Goal: Task Accomplishment & Management: Manage account settings

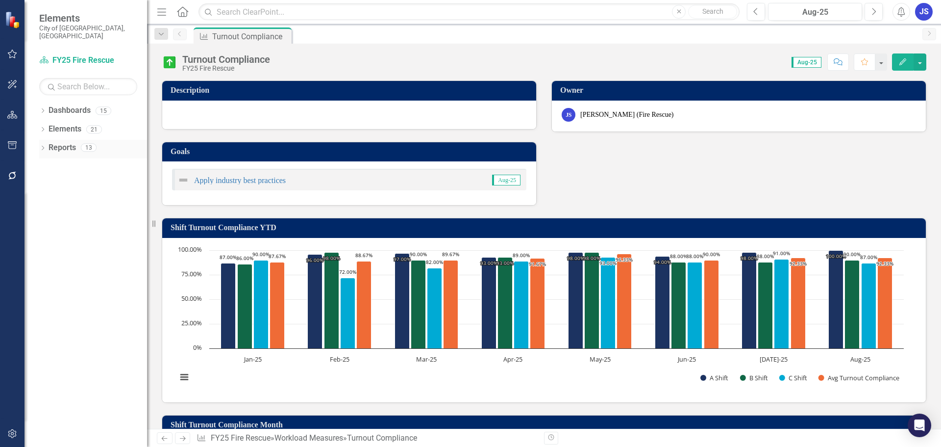
click at [48, 145] on div "Dropdown Reports 13" at bounding box center [93, 149] width 108 height 19
click at [45, 146] on icon "Dropdown" at bounding box center [42, 148] width 7 height 5
click at [72, 215] on link "Workload Measures Workload Measures" at bounding box center [80, 220] width 84 height 11
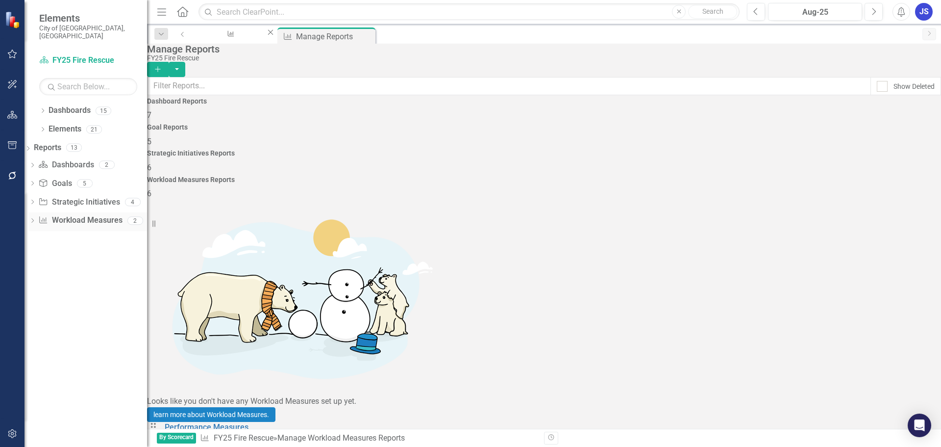
click at [51, 212] on div "Dropdown Workload Measures Workload Measures 2" at bounding box center [88, 221] width 118 height 19
click at [36, 219] on icon "Dropdown" at bounding box center [32, 221] width 7 height 5
click at [64, 251] on div "Charts" at bounding box center [90, 255] width 114 height 9
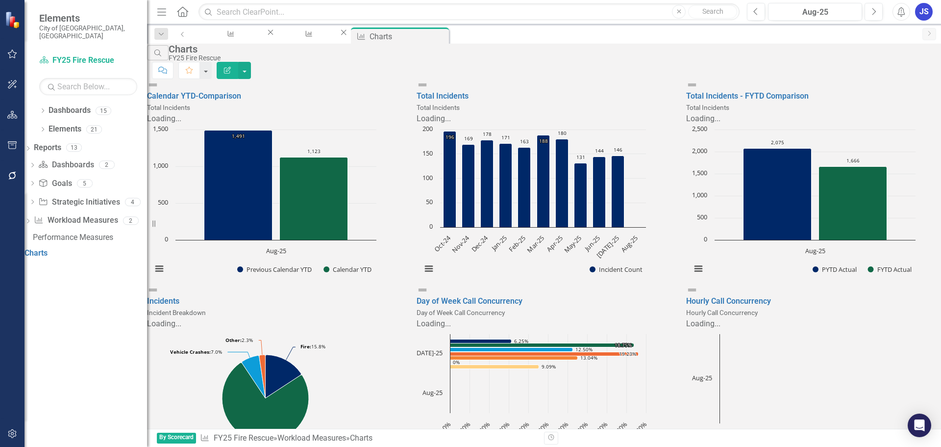
scroll to position [98, 0]
click at [488, 296] on link "Day of Week Call Concurrency" at bounding box center [470, 300] width 106 height 9
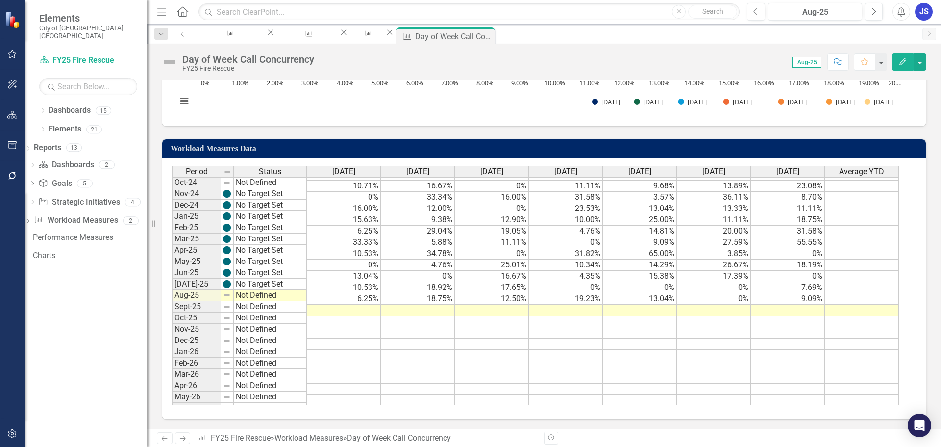
scroll to position [392, 0]
click at [339, 311] on td at bounding box center [344, 309] width 74 height 11
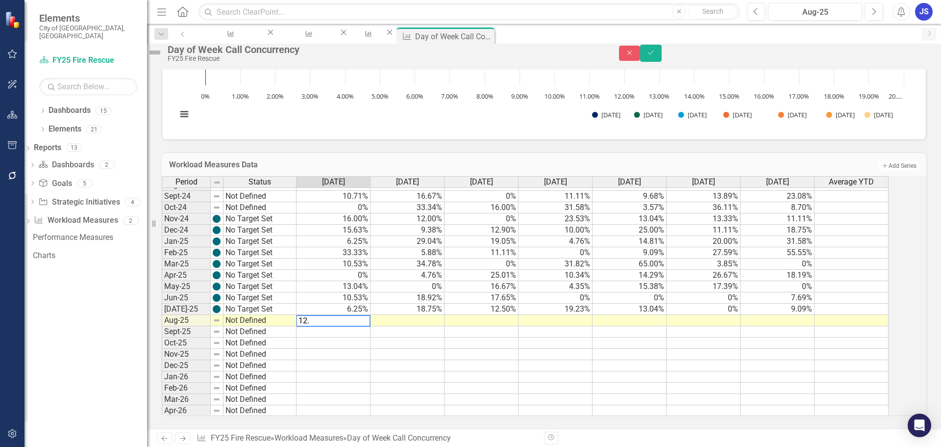
type textarea "12.5"
type textarea "14.29"
type textarea "19.05"
type textarea "15.38"
type textarea "30.77"
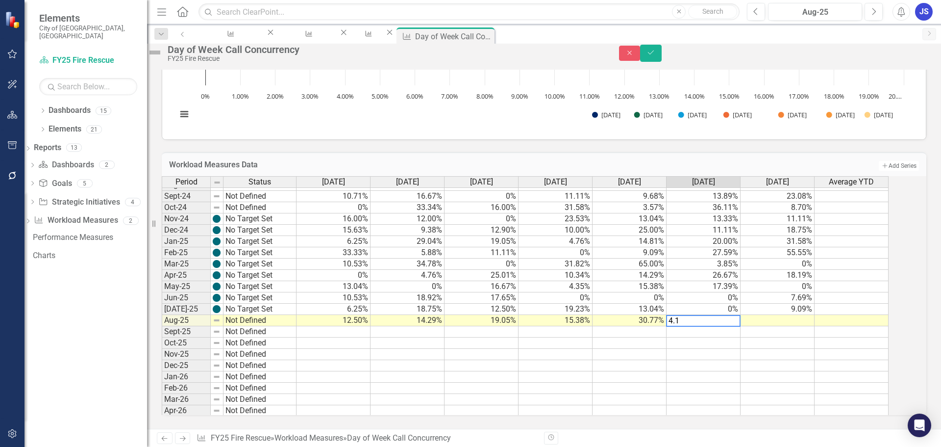
type textarea "4.17"
type textarea "1"
type textarea "20.83"
click at [260, 315] on td "Not Defined" at bounding box center [260, 320] width 73 height 11
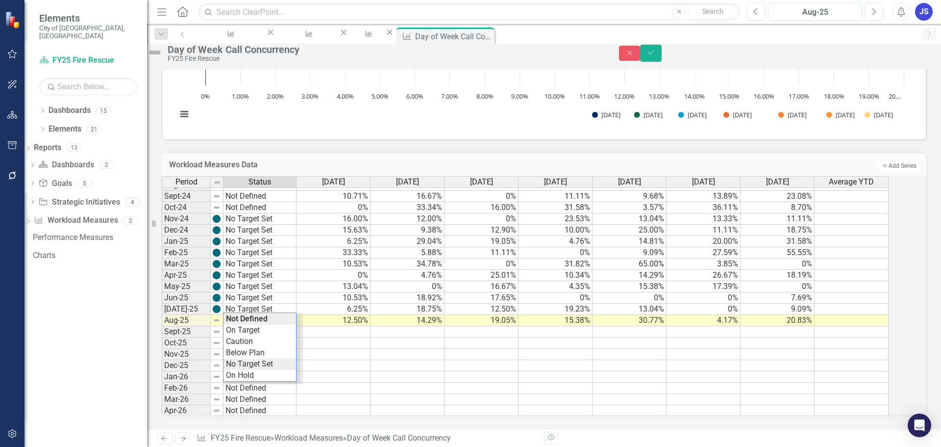
click at [250, 359] on div "Period Status Sunday Monday Tuesday Wednesday Thursday Friday Saturday Average …" at bounding box center [531, 295] width 738 height 239
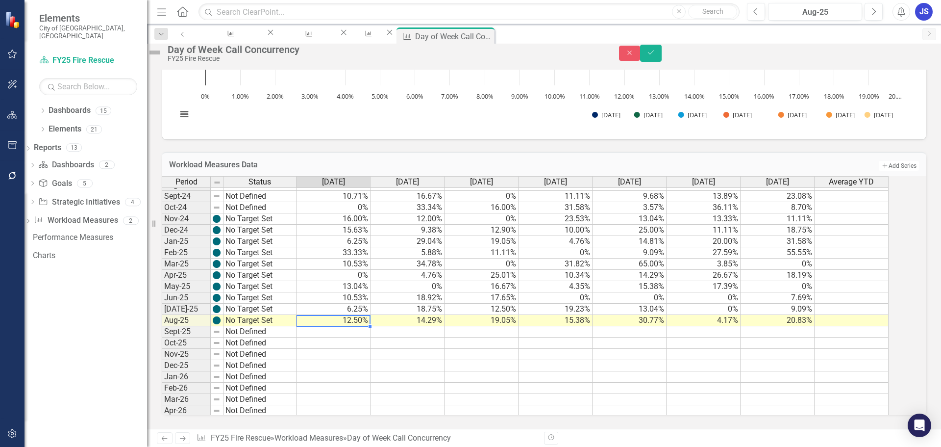
click at [343, 315] on td "12.50%" at bounding box center [334, 320] width 74 height 11
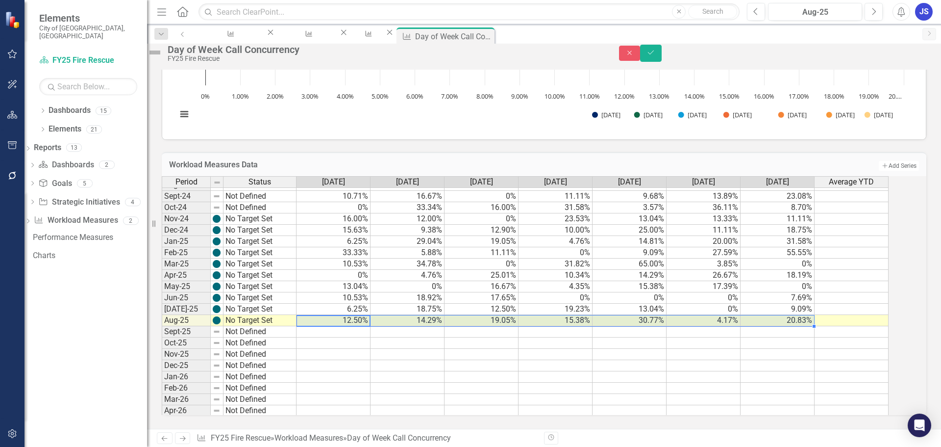
drag, startPoint x: 343, startPoint y: 314, endPoint x: 752, endPoint y: 317, distance: 409.8
click at [752, 317] on tr "Aug-25 No Target Set 12.50% 14.29% 19.05% 15.38% 30.77% 4.17% 20.83%" at bounding box center [525, 320] width 727 height 11
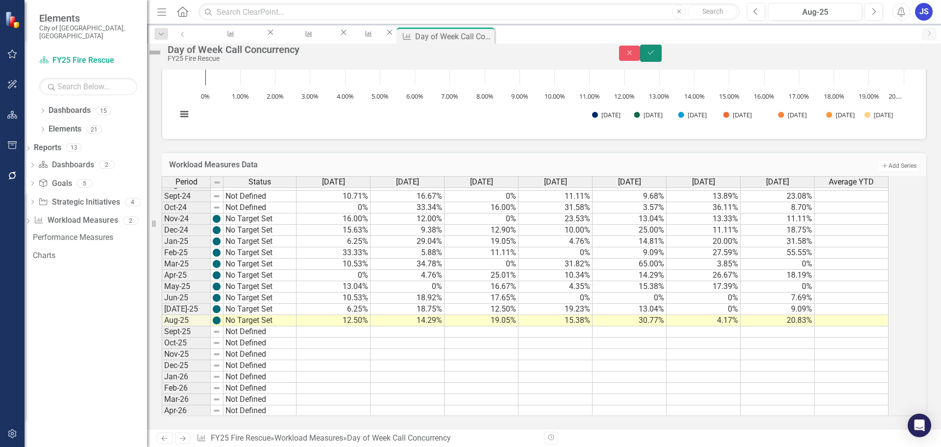
click at [655, 56] on icon "Save" at bounding box center [651, 52] width 9 height 7
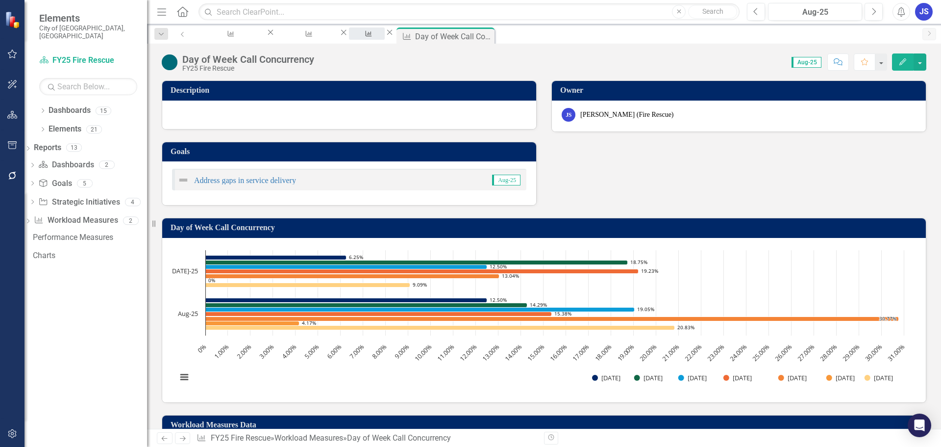
click at [376, 37] on div "Charts" at bounding box center [367, 43] width 18 height 12
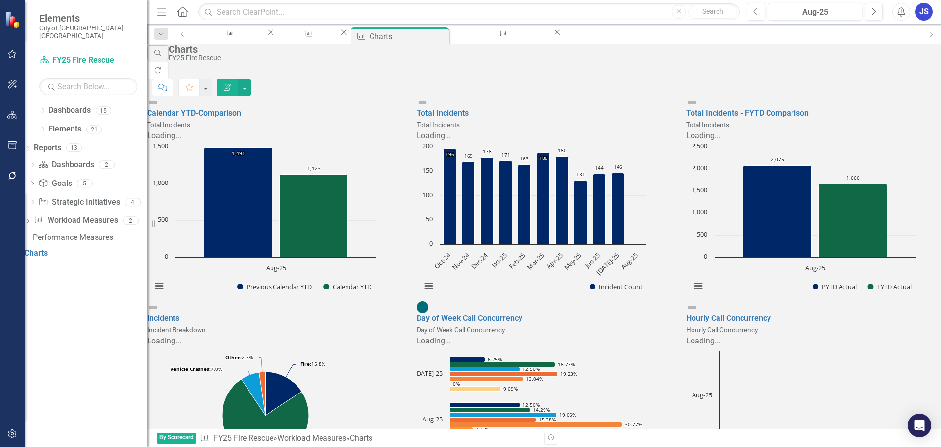
scroll to position [147, 0]
click at [716, 313] on link "Hourly Call Concurrency" at bounding box center [728, 317] width 85 height 9
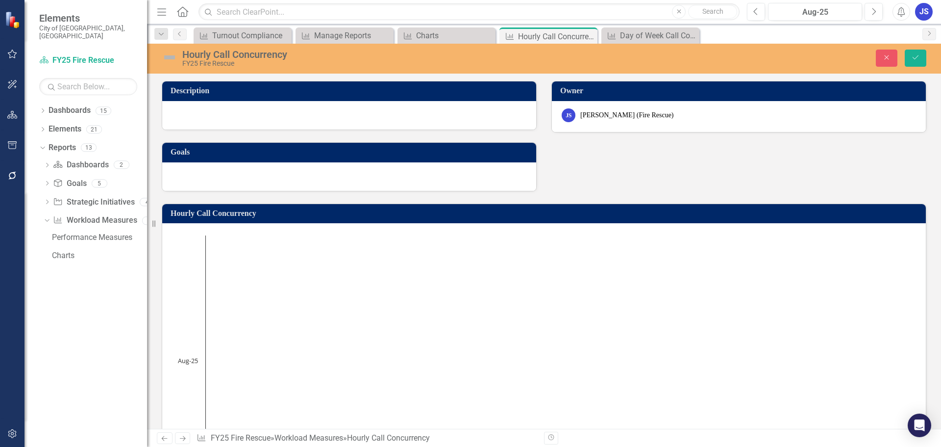
scroll to position [441, 0]
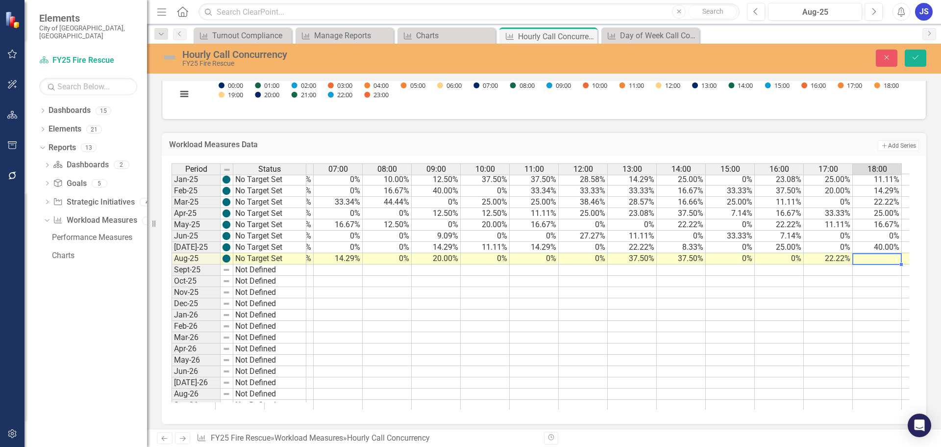
type textarea "30"
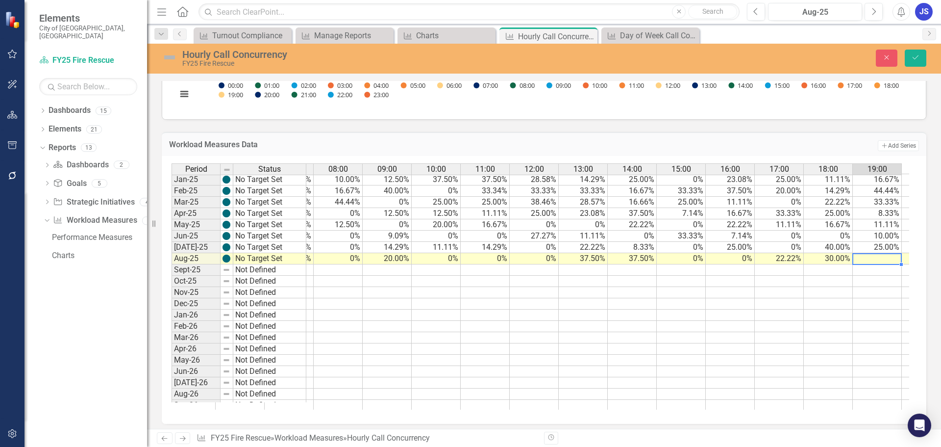
type textarea "0"
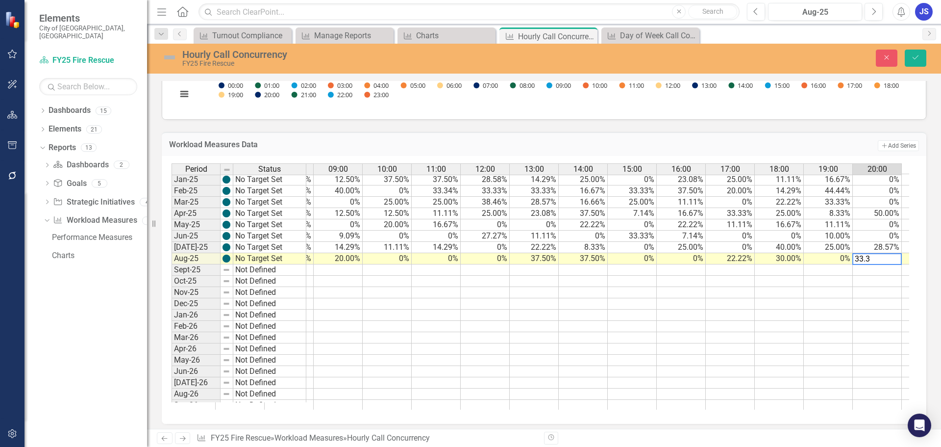
type textarea "33.33"
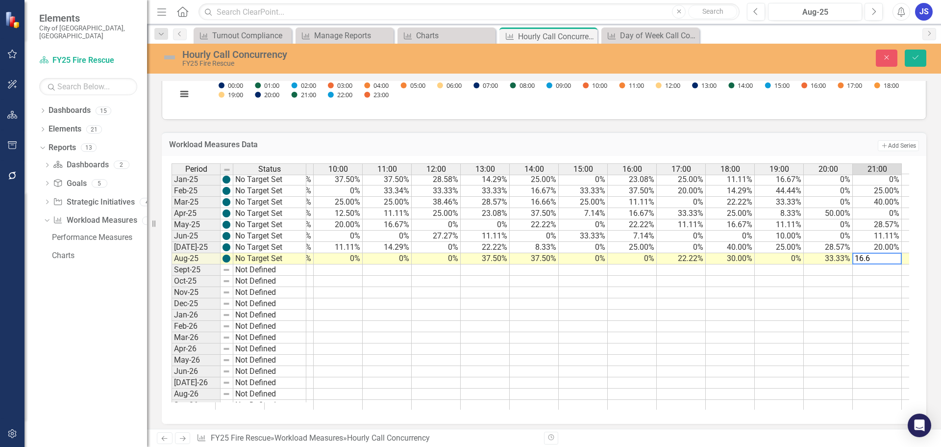
type textarea "16.67"
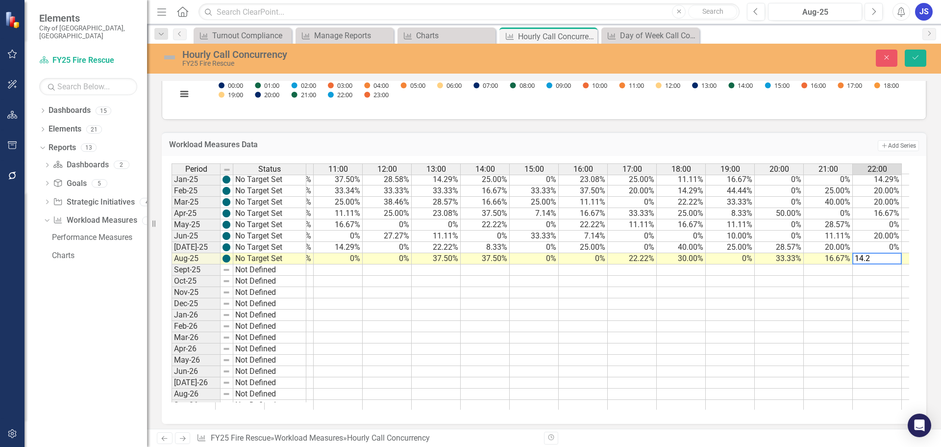
type textarea "14.29"
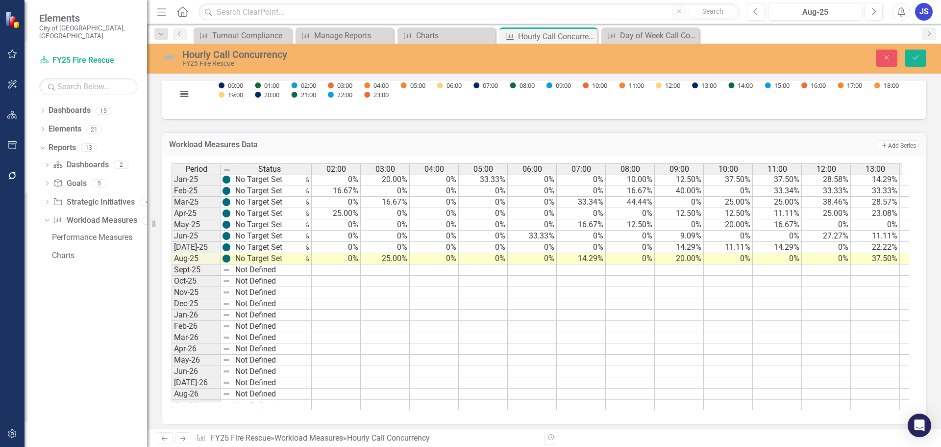
scroll to position [0, 0]
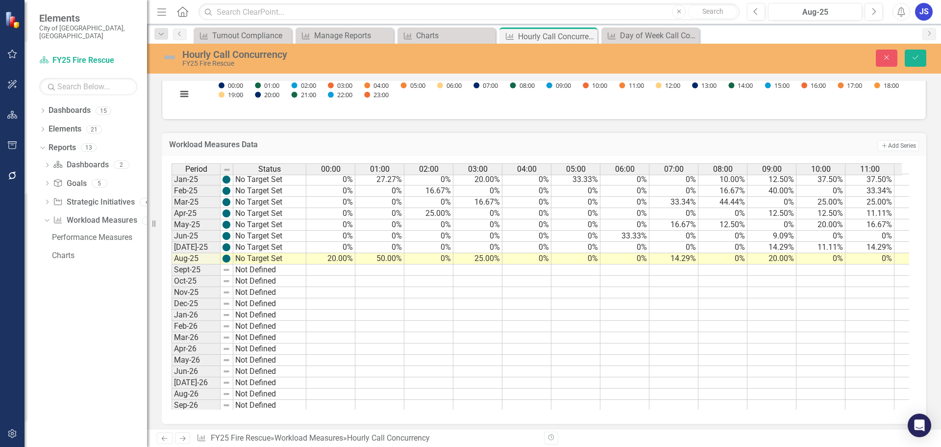
type textarea "25"
click at [331, 259] on td "20.00%" at bounding box center [330, 258] width 49 height 11
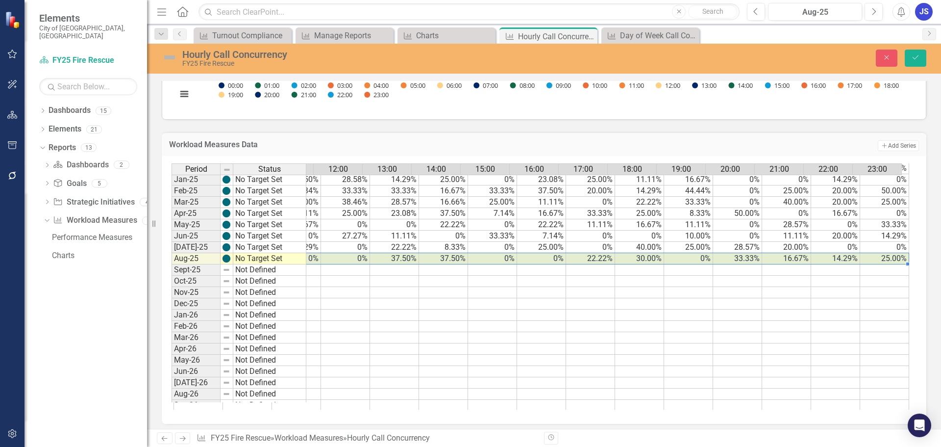
drag, startPoint x: 331, startPoint y: 258, endPoint x: 883, endPoint y: 259, distance: 552.0
click at [883, 259] on tr "50.00% 0% 25.00% 0% 0% 0% 14.29% 0% 20.00% 0% 0% 0% 37.50% 37.50% 0% 0% 22.22% …" at bounding box center [345, 258] width 1127 height 11
click at [915, 55] on icon "Save" at bounding box center [915, 57] width 9 height 7
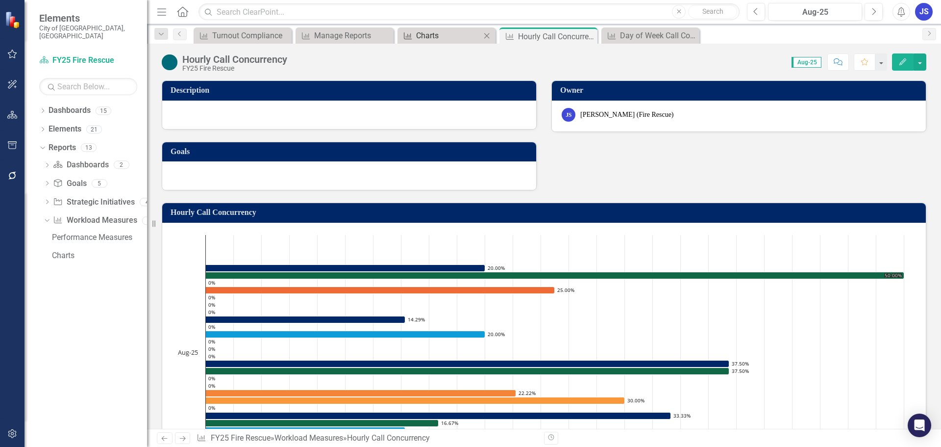
click at [435, 39] on div "Charts" at bounding box center [448, 35] width 65 height 12
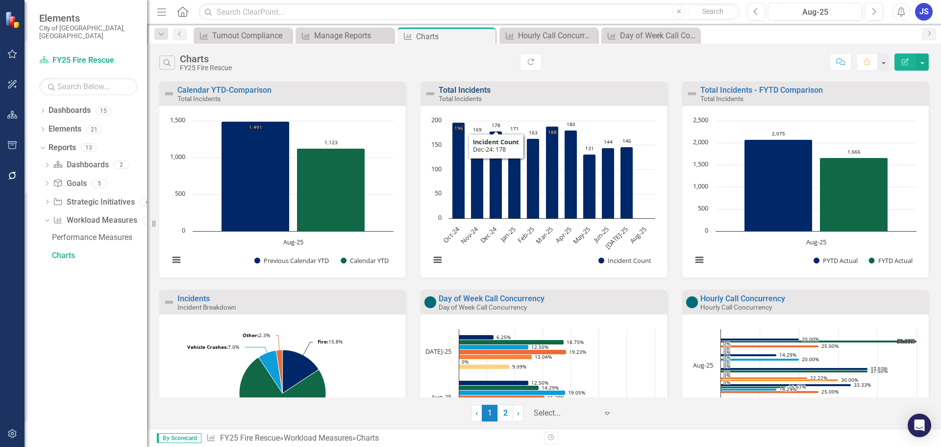
click at [451, 92] on link "Total Incidents" at bounding box center [465, 89] width 52 height 9
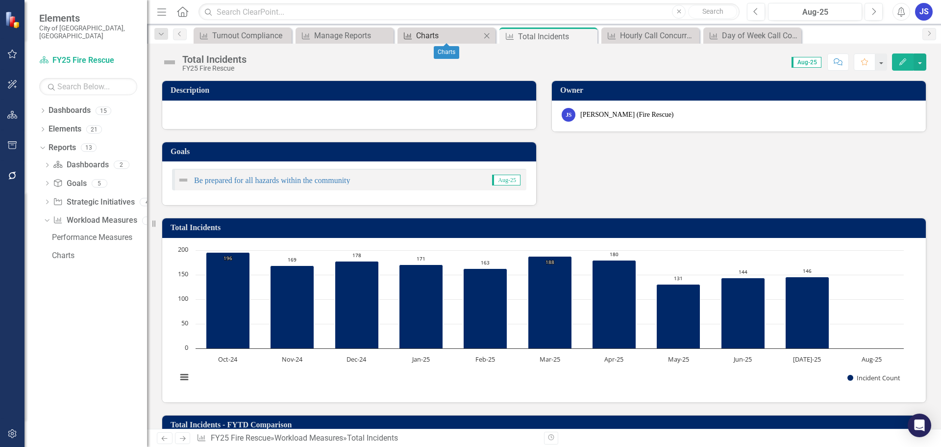
click at [427, 32] on div "Charts" at bounding box center [448, 35] width 65 height 12
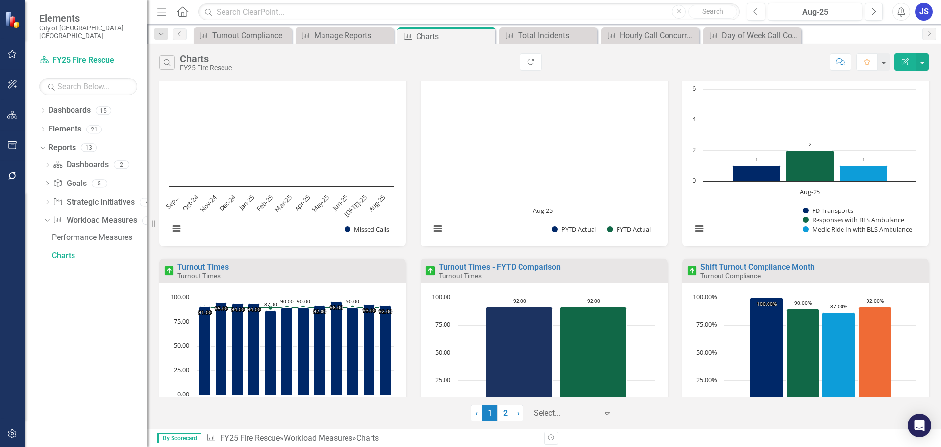
scroll to position [517, 0]
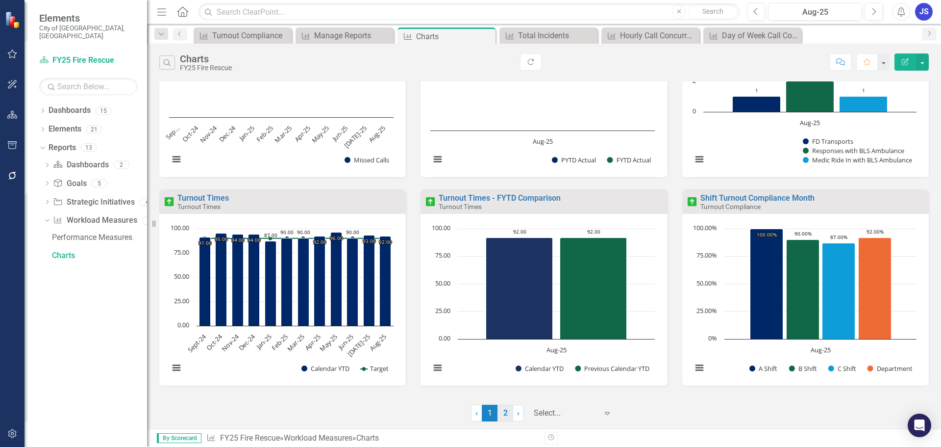
click at [508, 411] on link "2" at bounding box center [506, 412] width 16 height 17
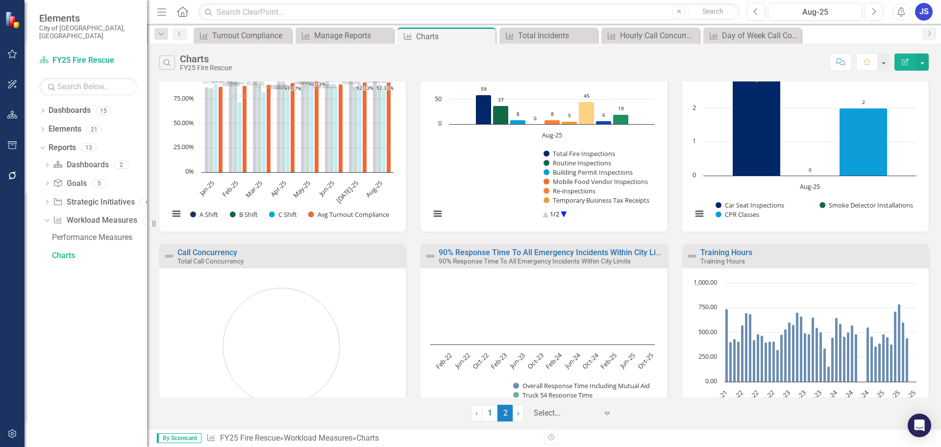
scroll to position [100, 0]
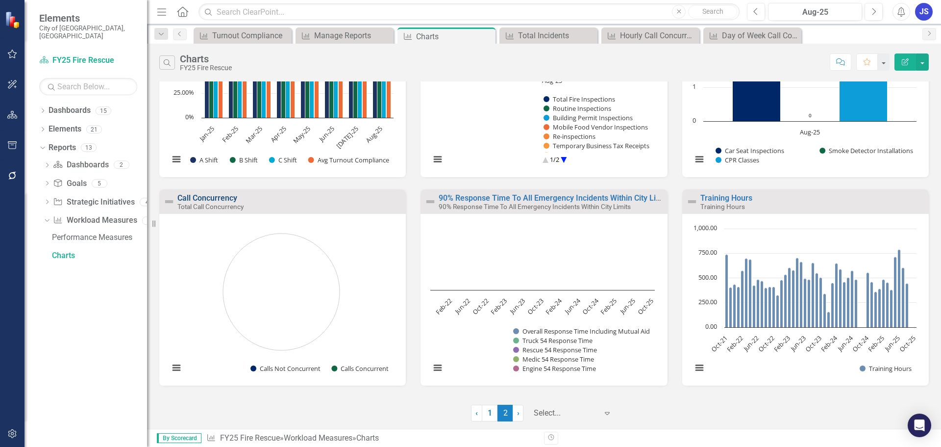
click at [204, 195] on link "Call Concurrency" at bounding box center [207, 197] width 60 height 9
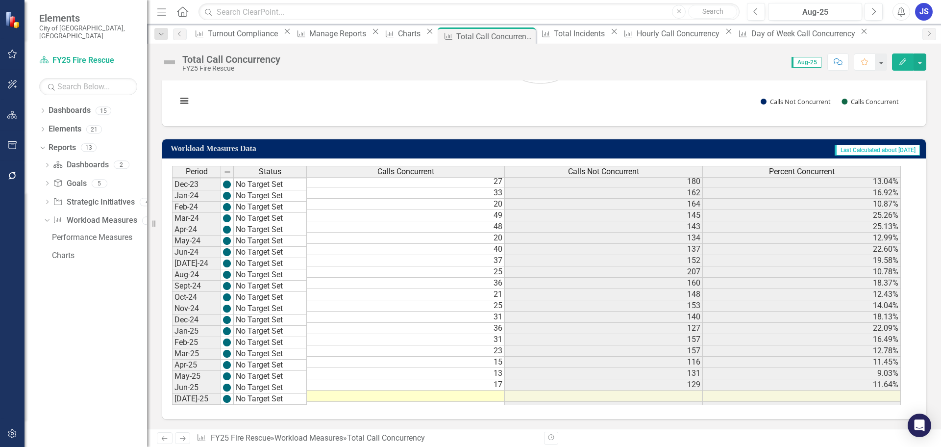
scroll to position [306, 0]
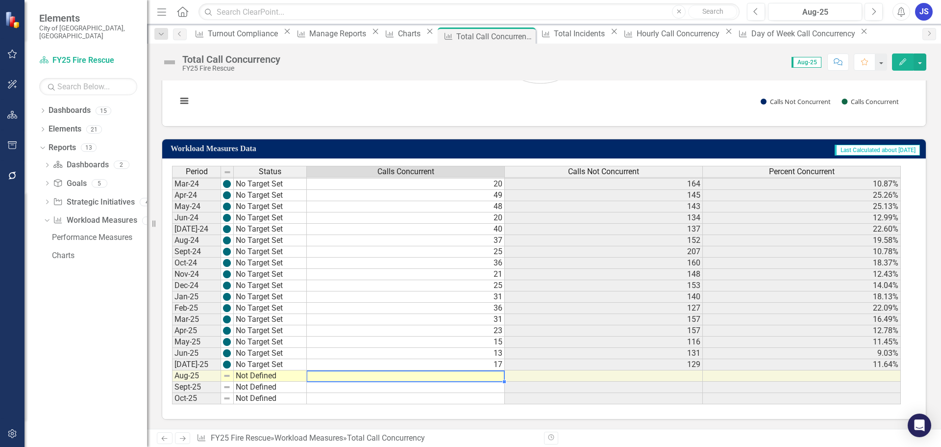
type textarea "22"
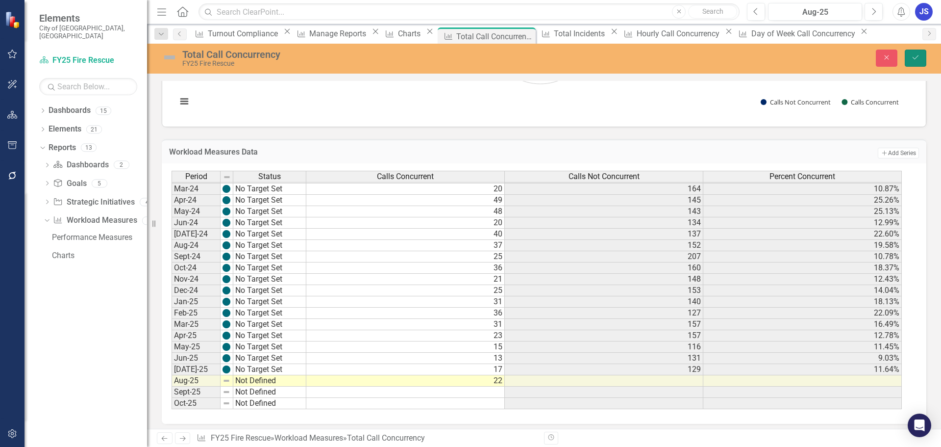
click at [918, 52] on button "Save" at bounding box center [916, 58] width 22 height 17
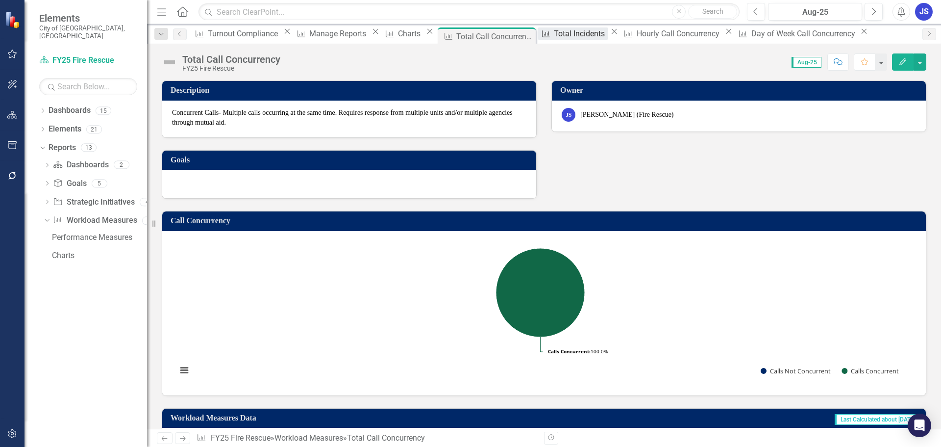
click at [550, 37] on icon at bounding box center [546, 33] width 8 height 7
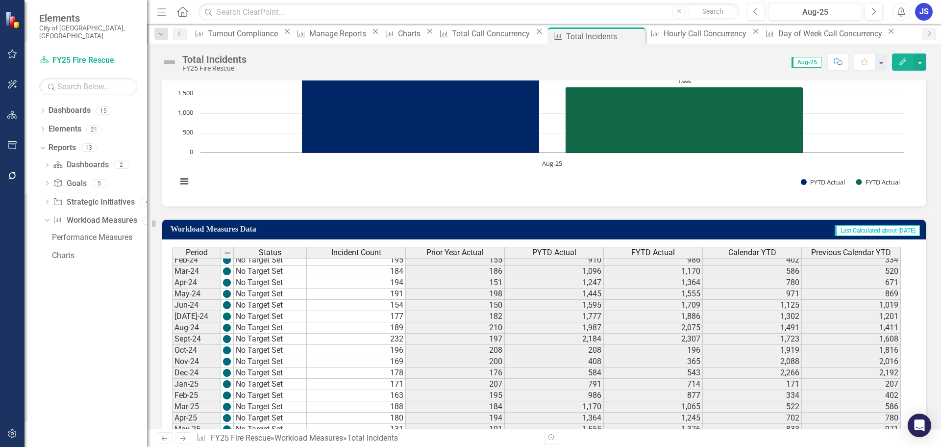
scroll to position [392, 0]
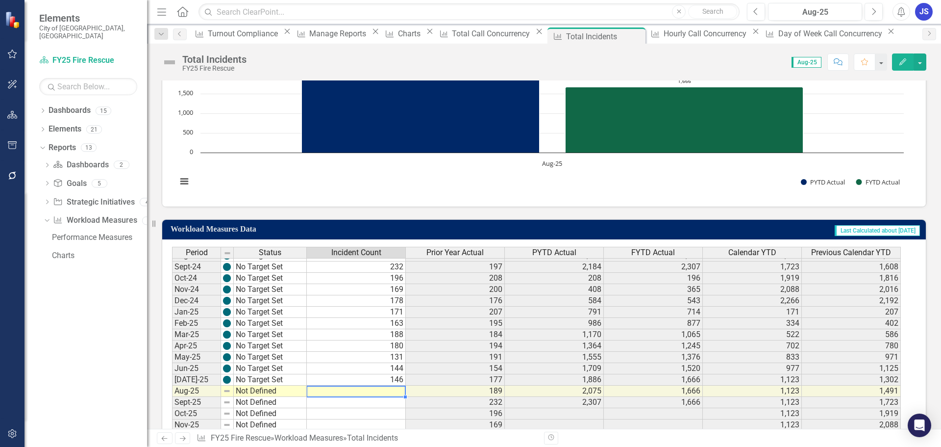
click at [375, 392] on tbody "Aug-23 No Target Set 210 168 1,850 1,987 1,411 1,383 Sep-23 No Target Set 197 1…" at bounding box center [536, 334] width 729 height 440
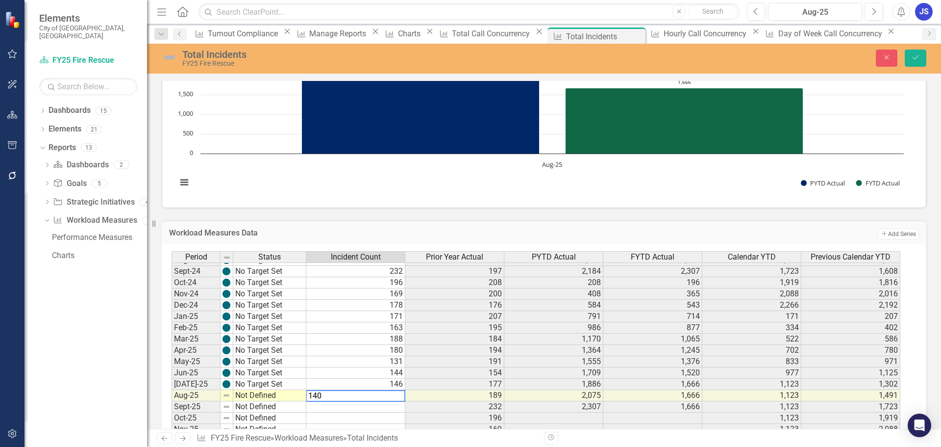
type textarea "140"
click at [251, 397] on td "Not Defined" at bounding box center [269, 395] width 73 height 11
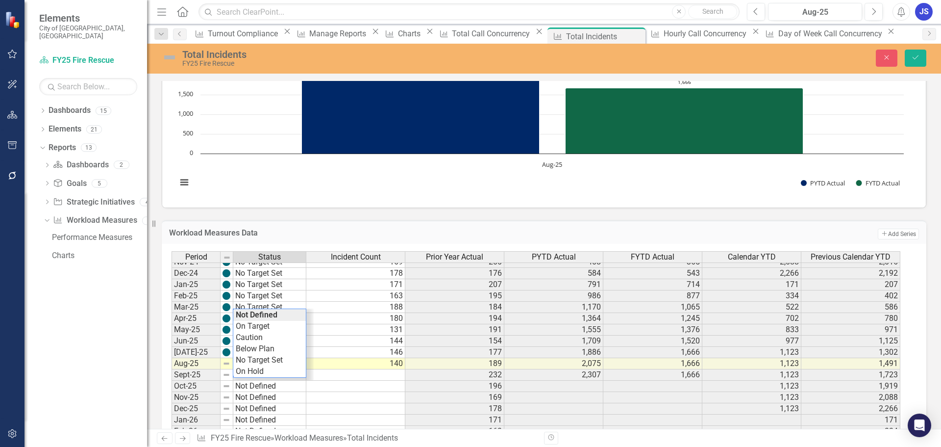
scroll to position [490, 0]
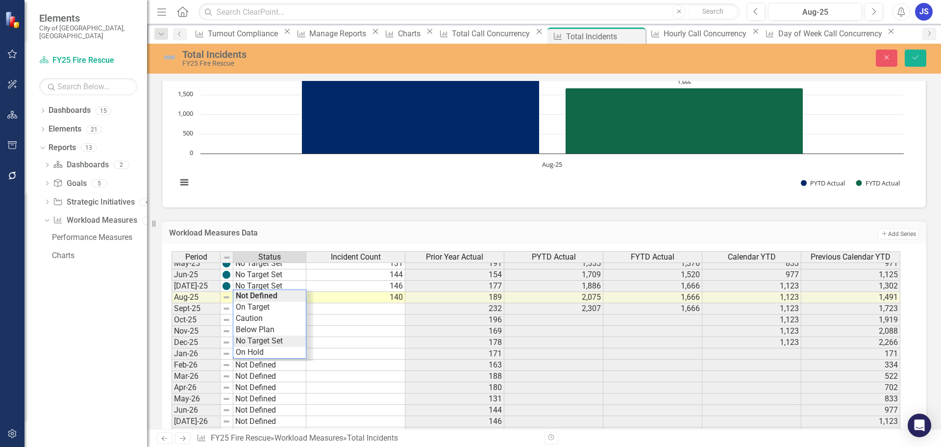
type textarea "No Target Set"
click at [250, 344] on div "Period Status Incident Count Prior Year Actual PYTD Actual FYTD Actual Calendar…" at bounding box center [541, 370] width 738 height 239
click at [924, 60] on button "Save" at bounding box center [916, 58] width 22 height 17
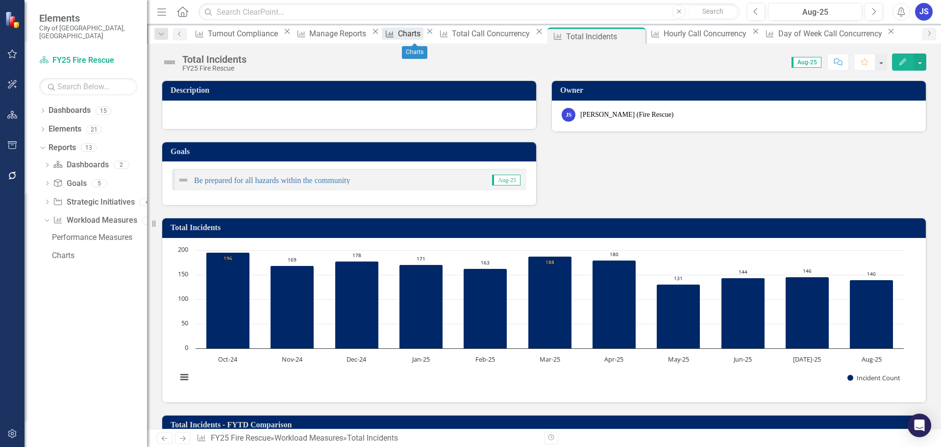
click at [410, 35] on div "Charts" at bounding box center [410, 33] width 25 height 12
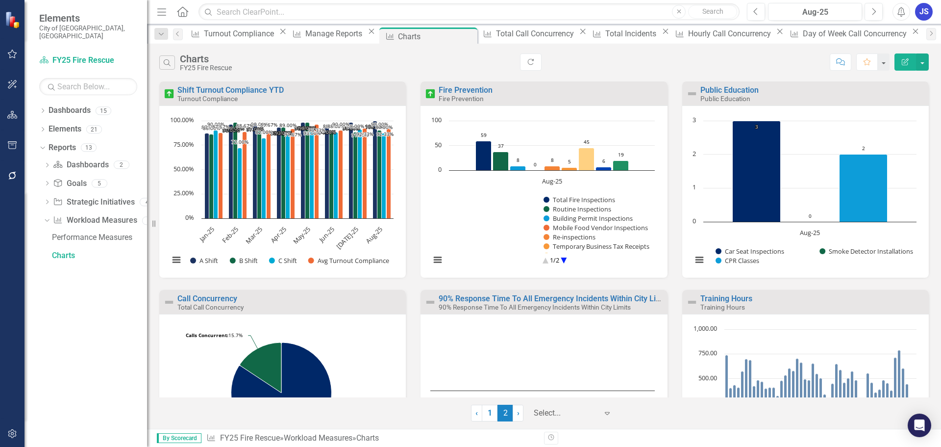
scroll to position [98, 0]
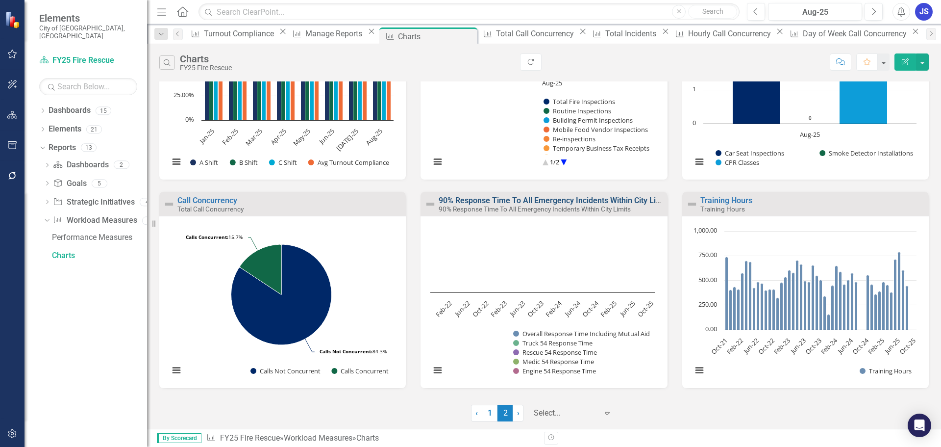
click at [497, 199] on link "90% Response Time To All Emergency Incidents Within City Limits" at bounding box center [555, 200] width 232 height 9
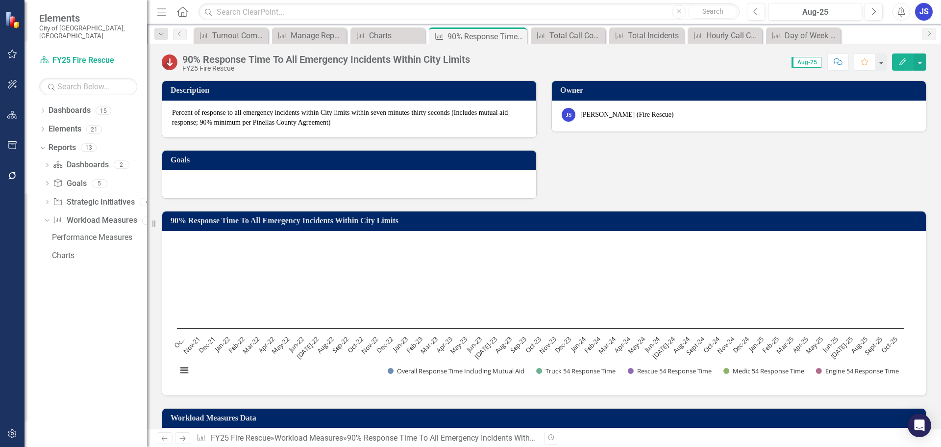
scroll to position [326, 0]
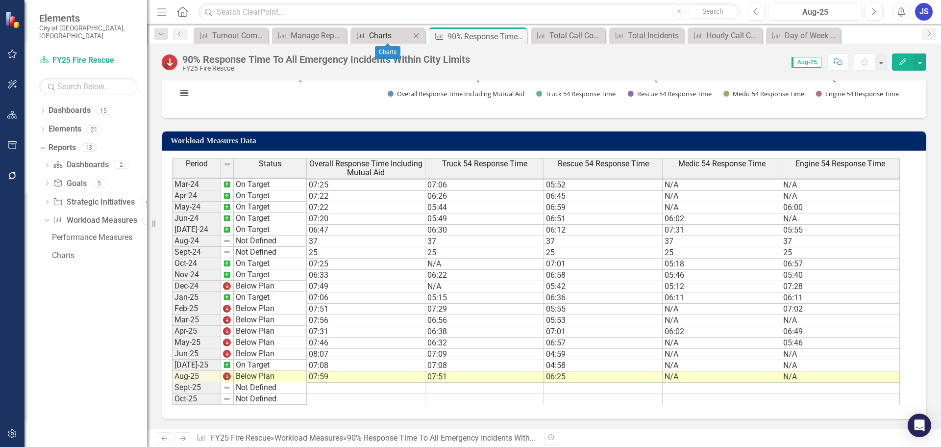
click at [380, 37] on div "Charts" at bounding box center [389, 35] width 41 height 12
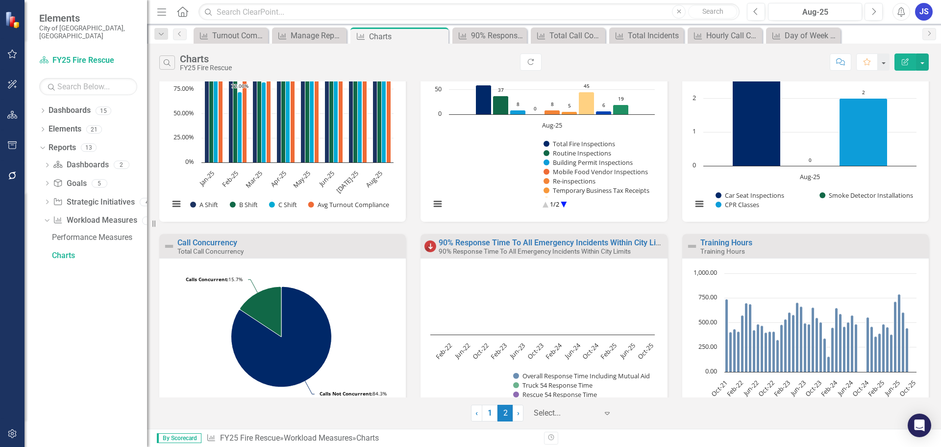
scroll to position [100, 0]
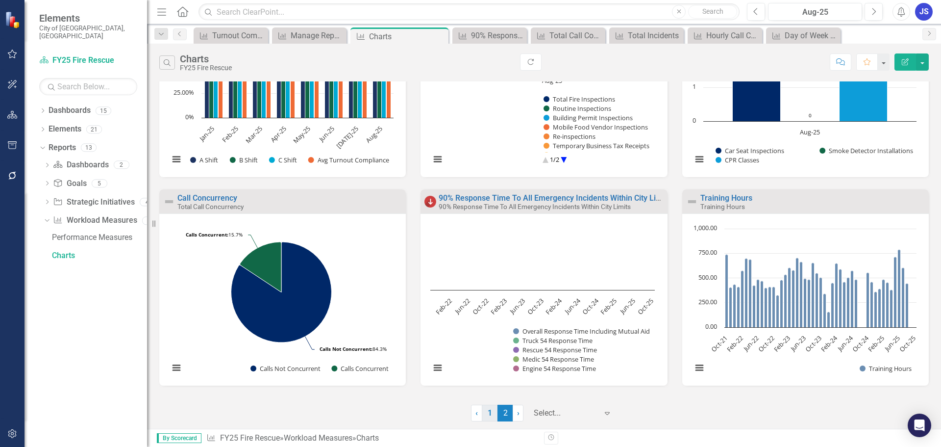
click at [490, 412] on link "1" at bounding box center [490, 412] width 16 height 17
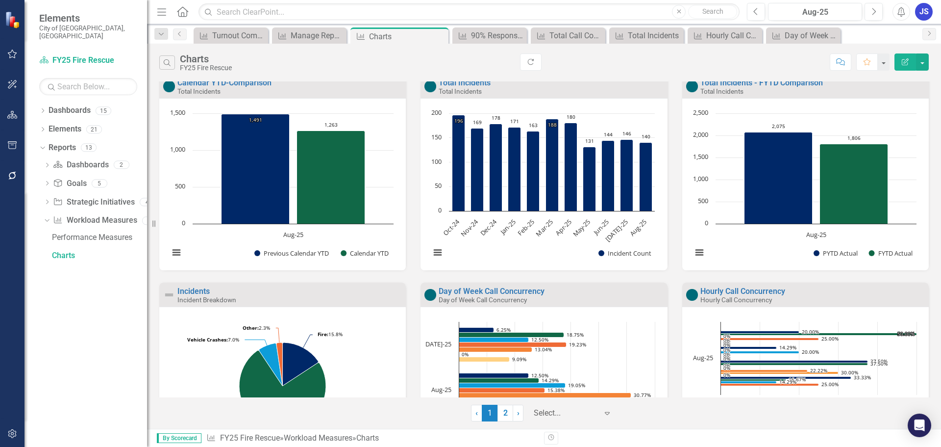
scroll to position [0, 0]
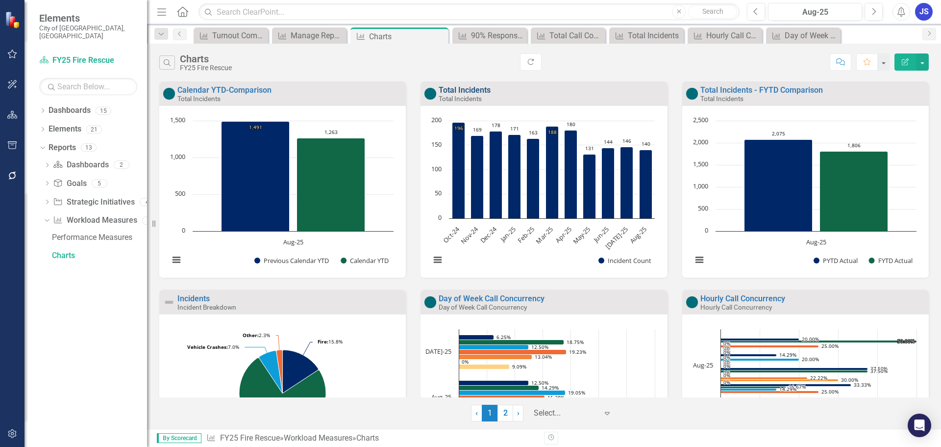
click at [476, 92] on link "Total Incidents" at bounding box center [465, 89] width 52 height 9
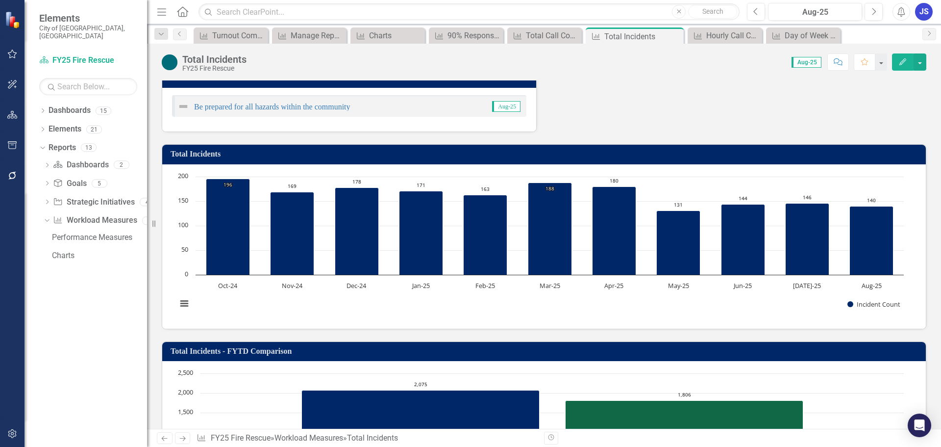
scroll to position [49, 0]
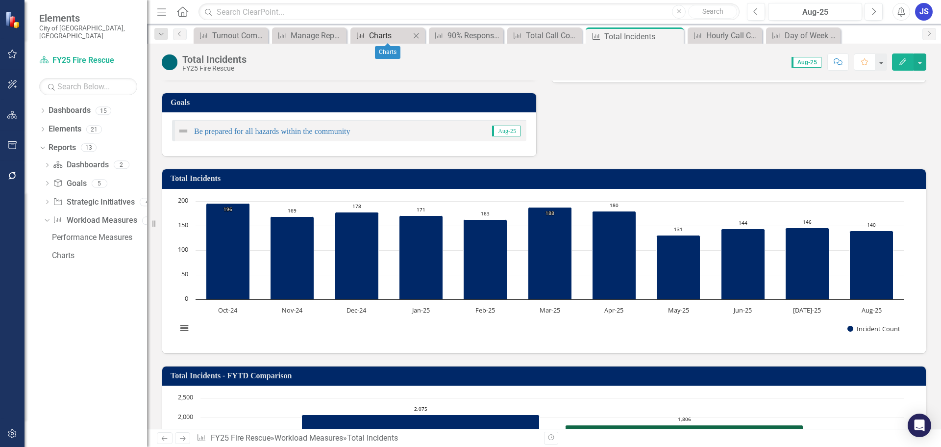
click at [386, 31] on div "Charts" at bounding box center [389, 35] width 41 height 12
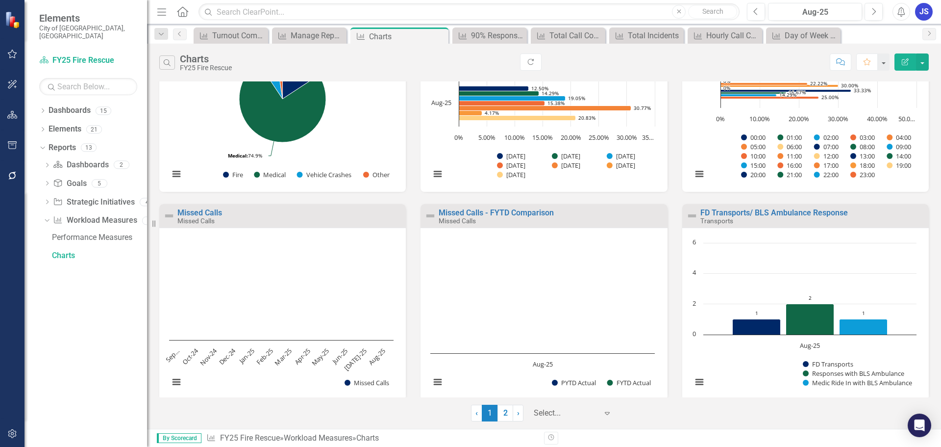
scroll to position [196, 0]
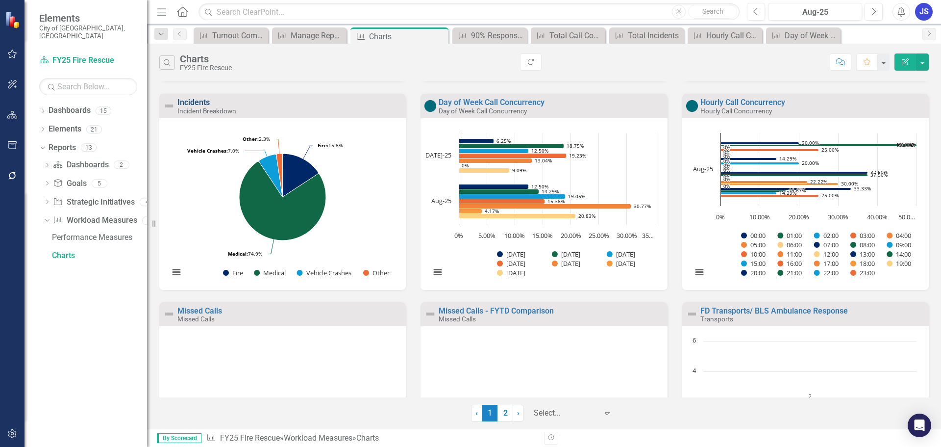
click at [200, 100] on link "Incidents" at bounding box center [193, 102] width 32 height 9
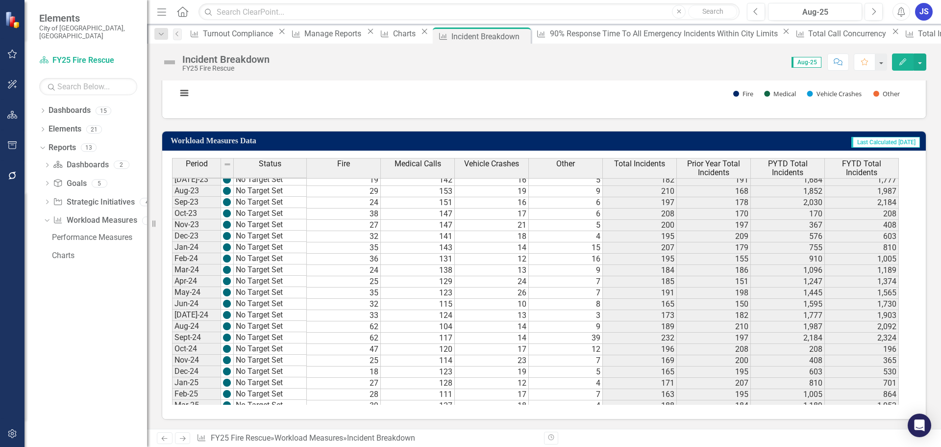
scroll to position [326, 0]
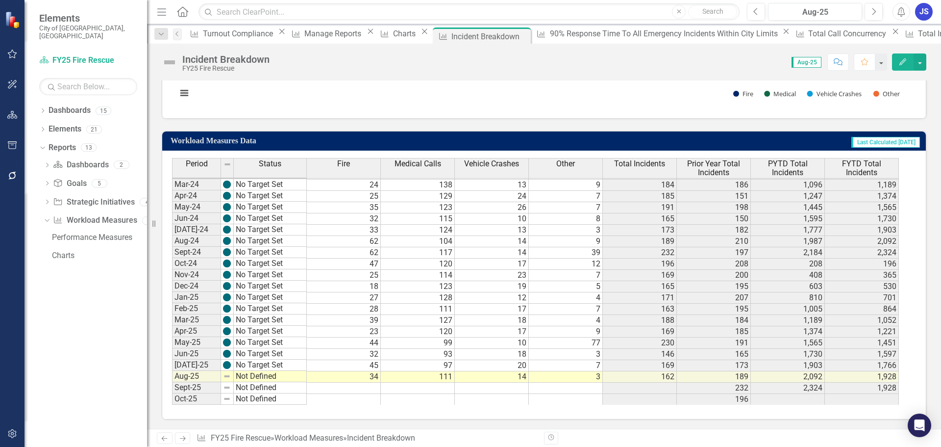
click at [181, 13] on icon "Home" at bounding box center [182, 11] width 13 height 10
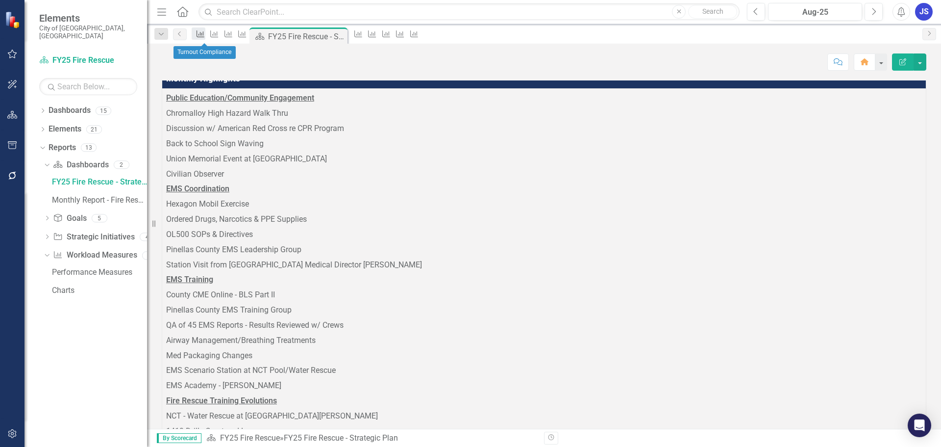
click at [205, 36] on icon "Workload Measures" at bounding box center [201, 34] width 10 height 8
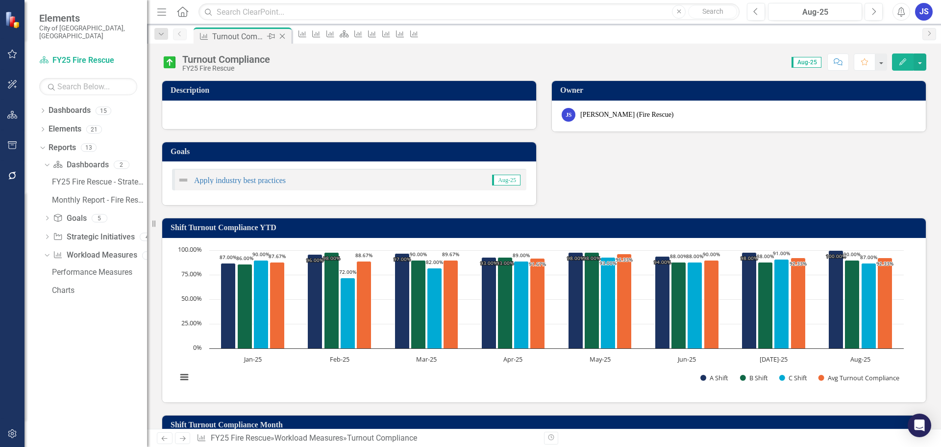
click at [281, 35] on icon at bounding box center [282, 36] width 5 height 5
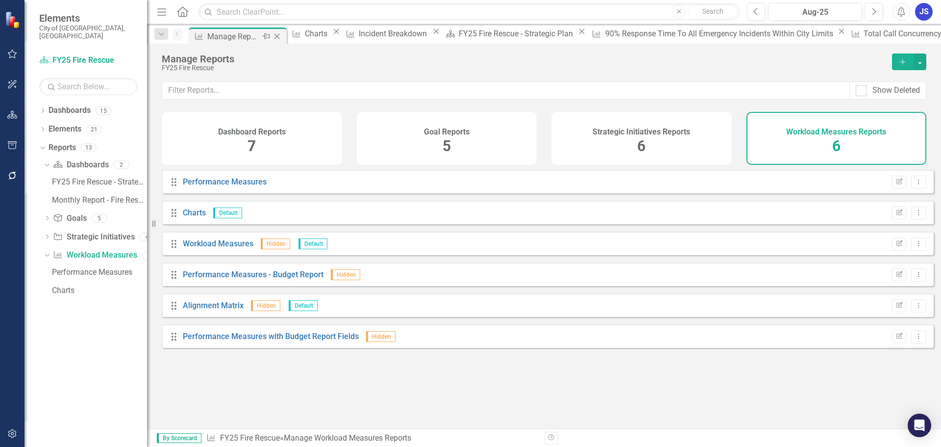
click at [280, 35] on icon "Close" at bounding box center [277, 36] width 10 height 8
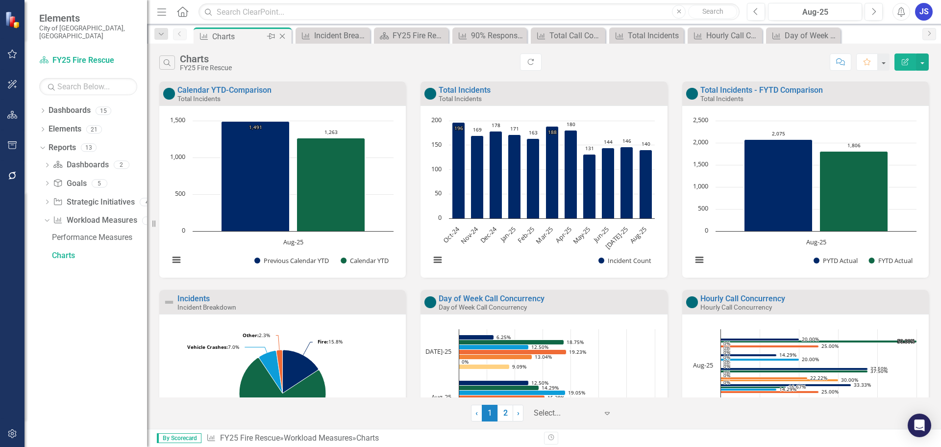
click at [280, 35] on icon "Close" at bounding box center [282, 36] width 10 height 8
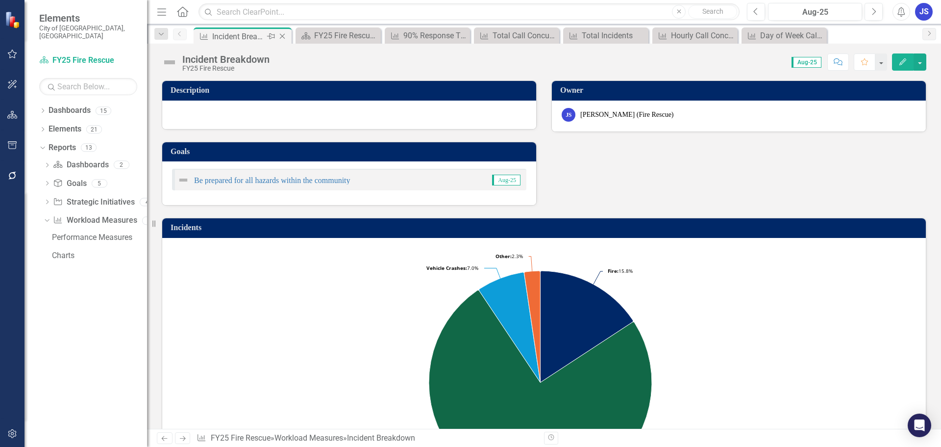
click at [280, 35] on icon "Close" at bounding box center [282, 36] width 10 height 8
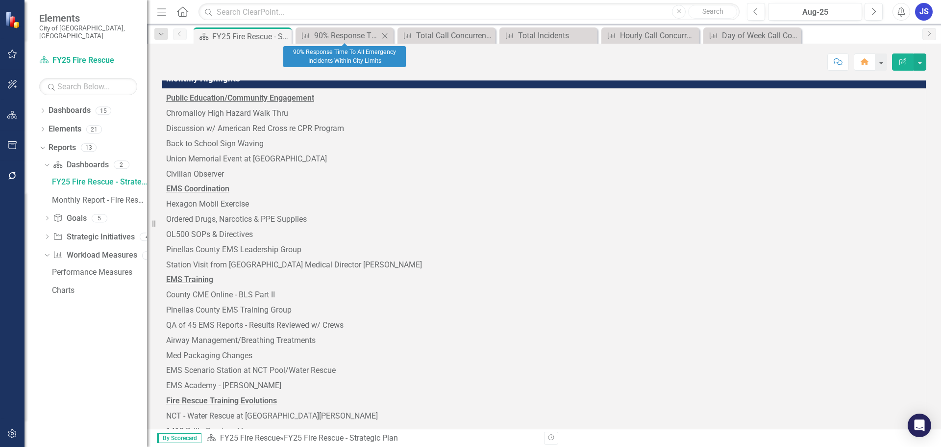
click at [382, 34] on icon "Close" at bounding box center [385, 36] width 10 height 8
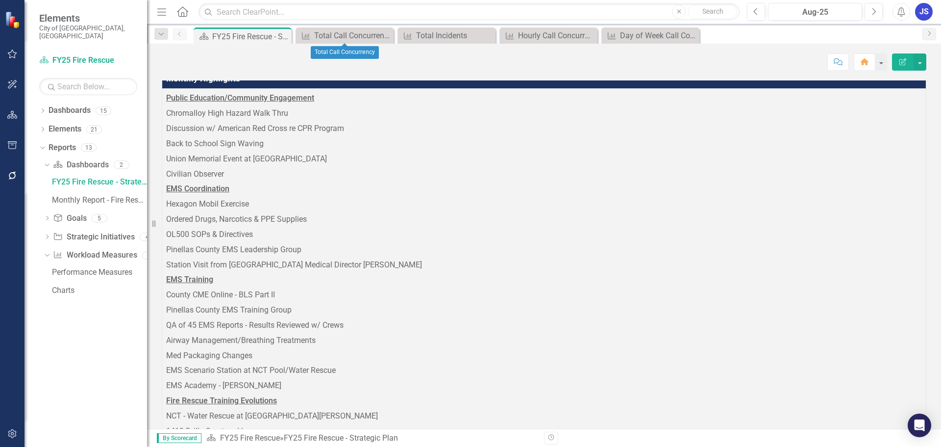
click at [0, 0] on icon "Close" at bounding box center [0, 0] width 0 height 0
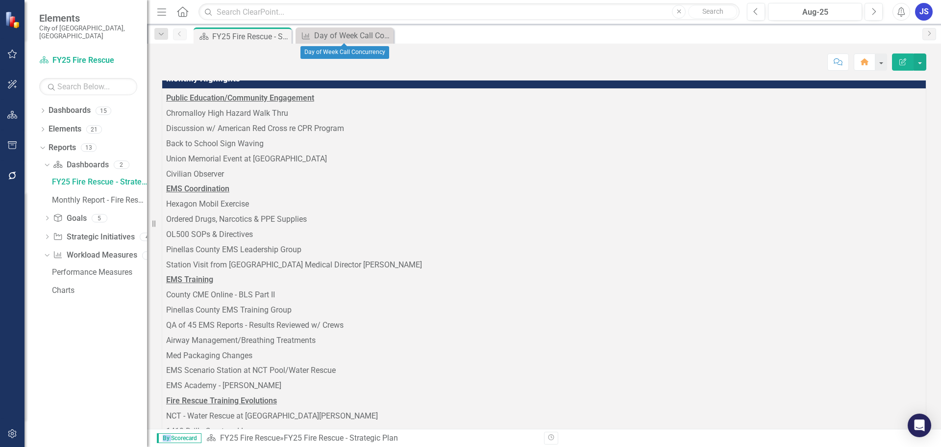
click at [0, 0] on icon "Close" at bounding box center [0, 0] width 0 height 0
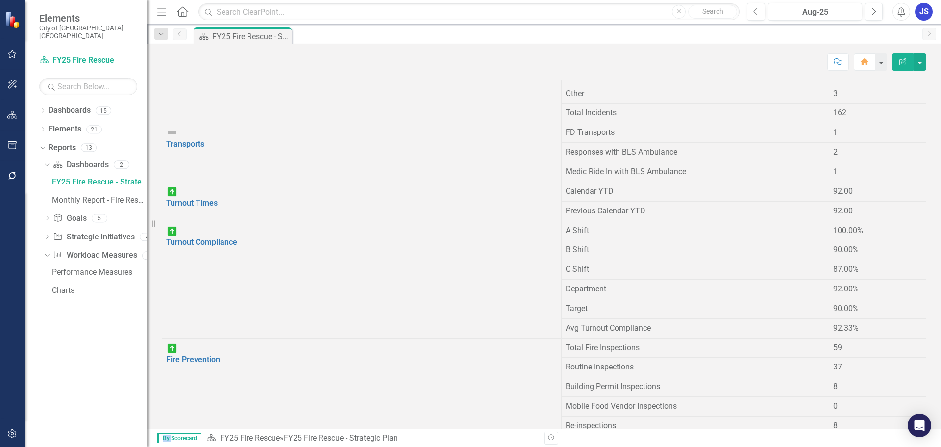
scroll to position [784, 0]
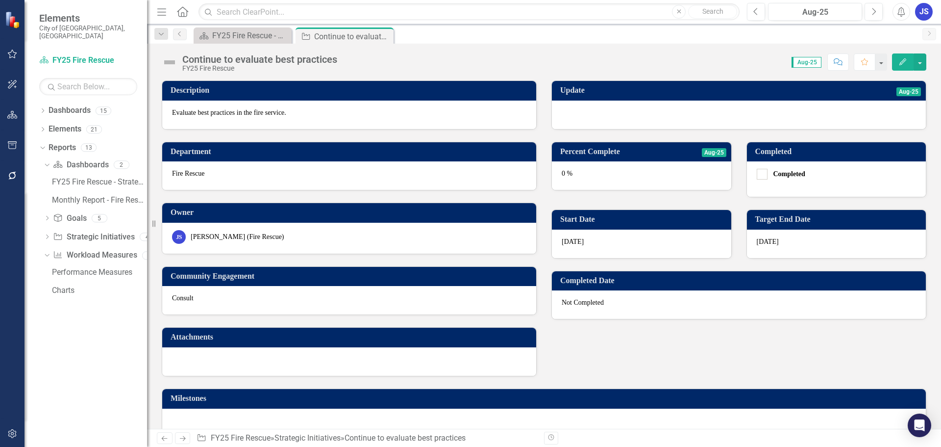
click at [602, 173] on div "0 %" at bounding box center [641, 175] width 179 height 28
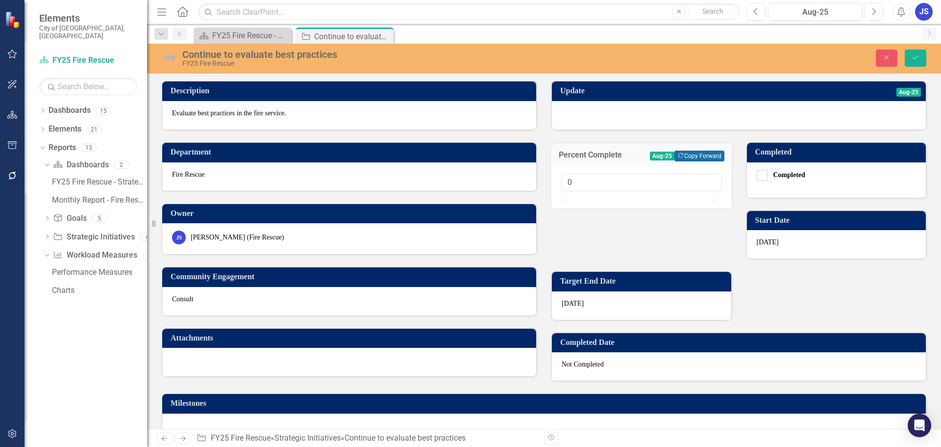
click at [687, 157] on button "Copy Forward Copy Forward" at bounding box center [700, 155] width 50 height 11
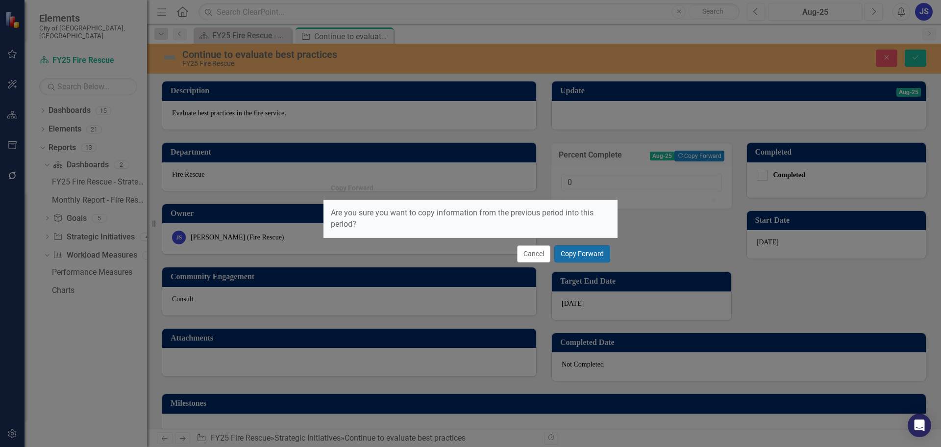
click at [586, 254] on button "Copy Forward" at bounding box center [582, 253] width 56 height 17
type input "20"
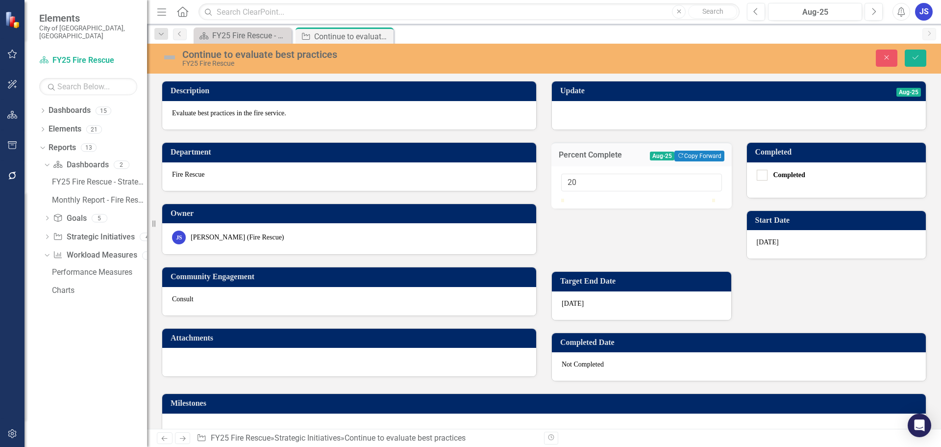
click at [611, 116] on div at bounding box center [739, 115] width 374 height 28
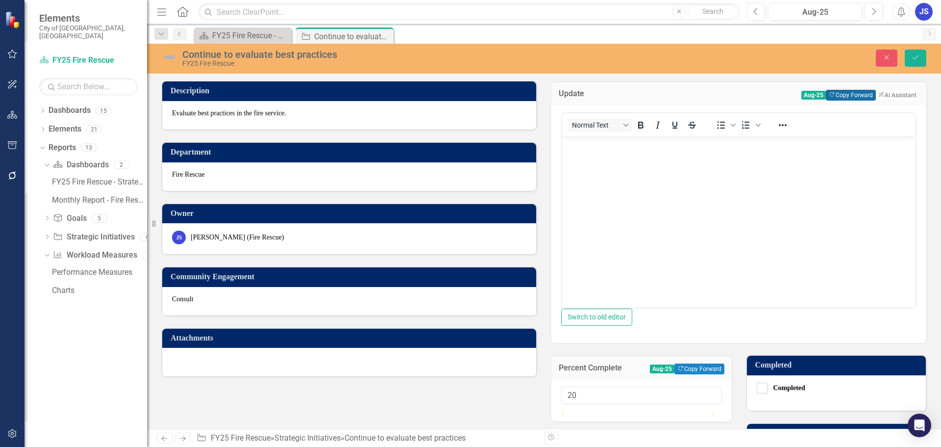
click at [840, 91] on button "Copy Forward Copy Forward" at bounding box center [851, 95] width 50 height 11
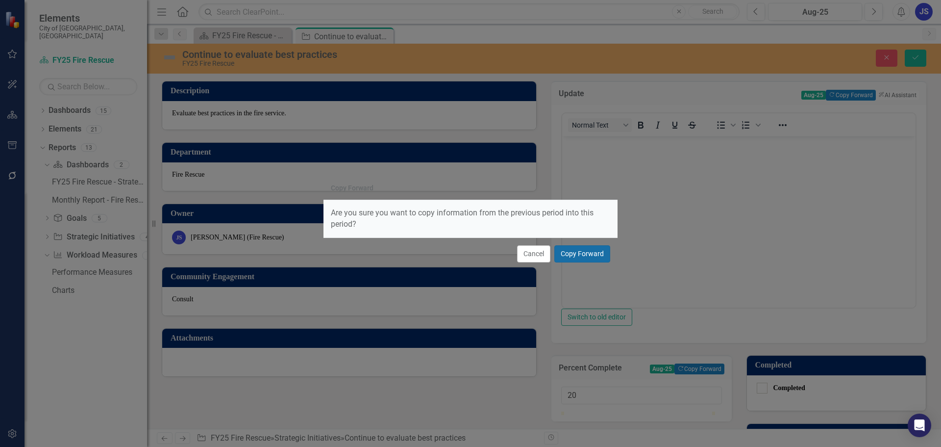
click at [583, 256] on button "Copy Forward" at bounding box center [582, 253] width 56 height 17
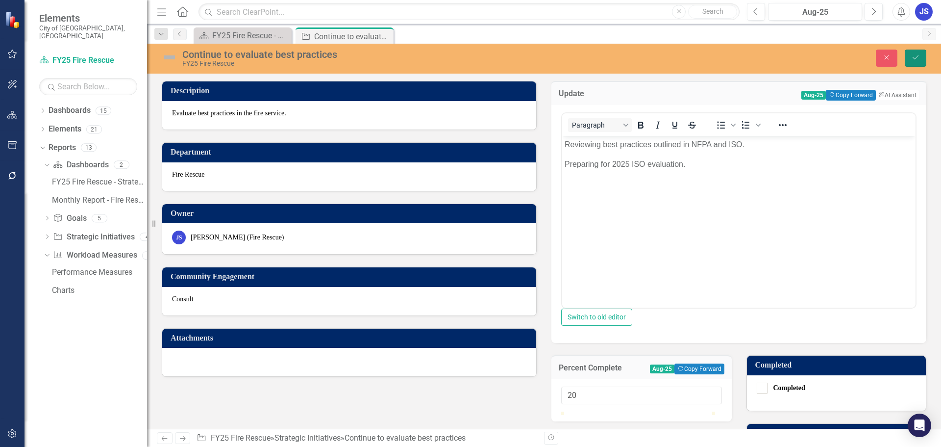
click at [919, 57] on icon "Save" at bounding box center [915, 57] width 9 height 7
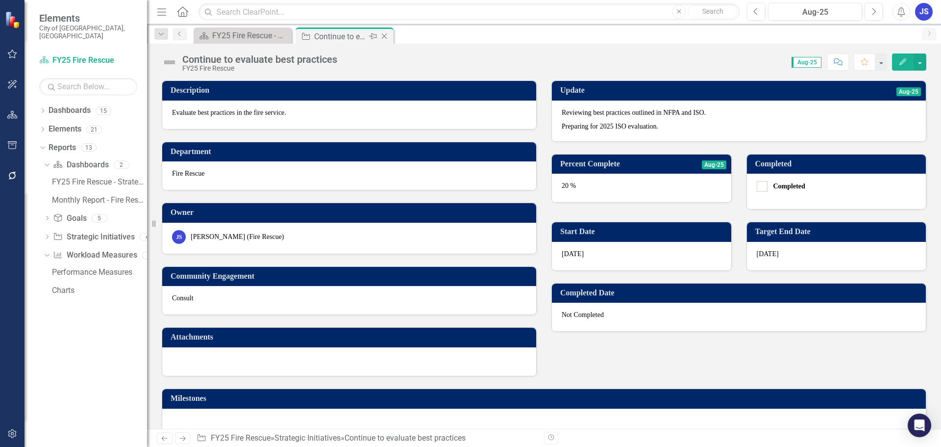
click at [381, 35] on icon "Close" at bounding box center [384, 36] width 10 height 8
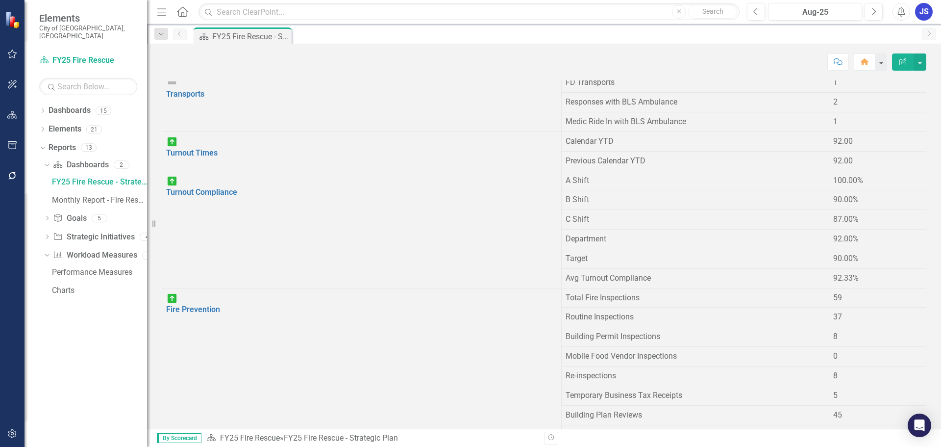
scroll to position [877, 0]
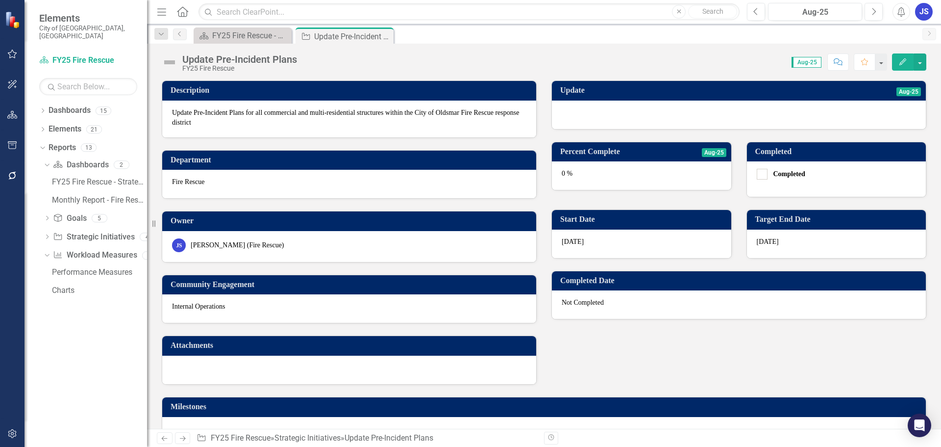
click at [603, 116] on div at bounding box center [739, 114] width 374 height 28
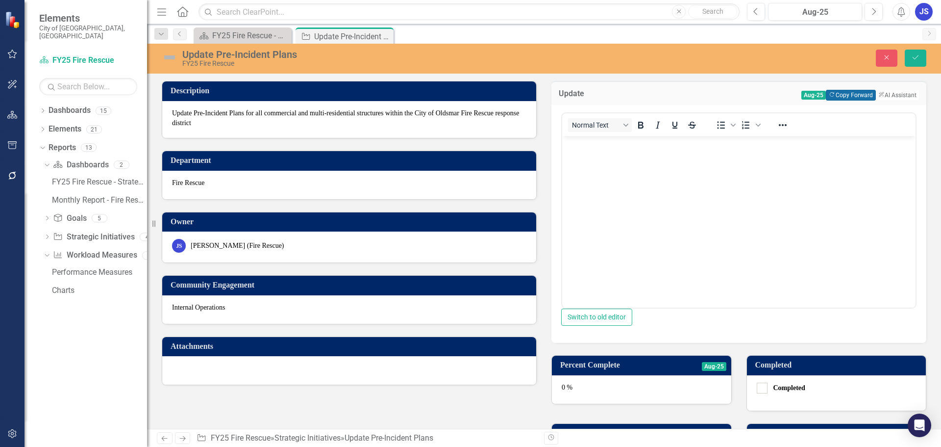
click at [832, 93] on button "Copy Forward Copy Forward" at bounding box center [851, 95] width 50 height 11
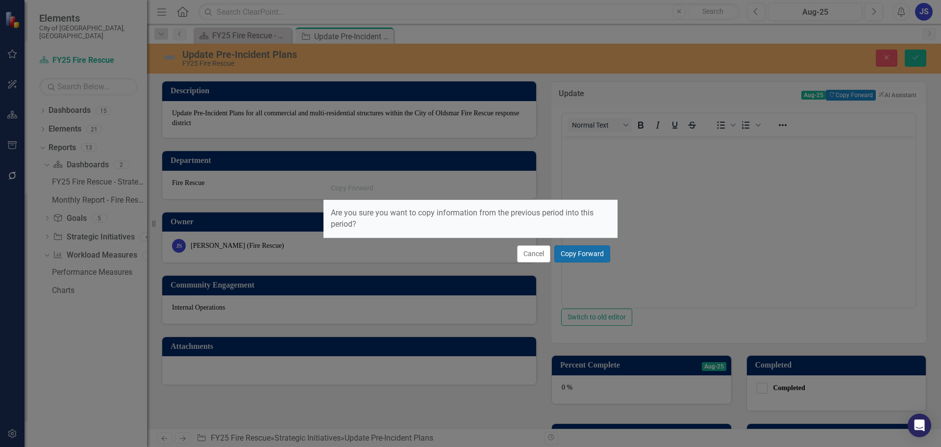
click at [585, 249] on button "Copy Forward" at bounding box center [582, 253] width 56 height 17
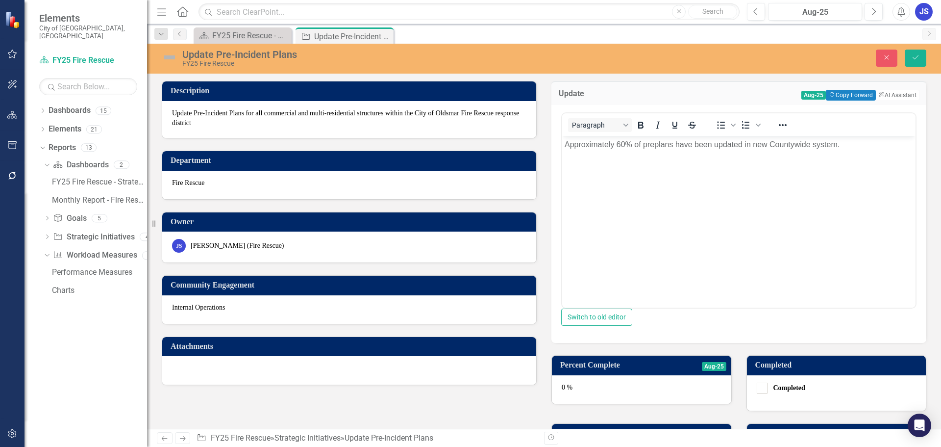
click at [619, 142] on p "Approximately 60% of preplans have been updated in new Countywide system." at bounding box center [739, 144] width 349 height 12
click at [619, 384] on div "0 %" at bounding box center [641, 389] width 179 height 28
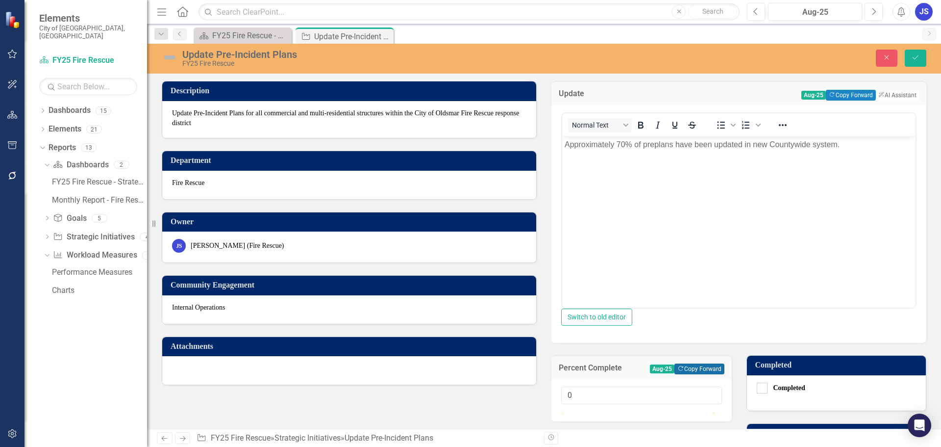
click at [675, 374] on button "Copy Forward Copy Forward" at bounding box center [700, 368] width 50 height 11
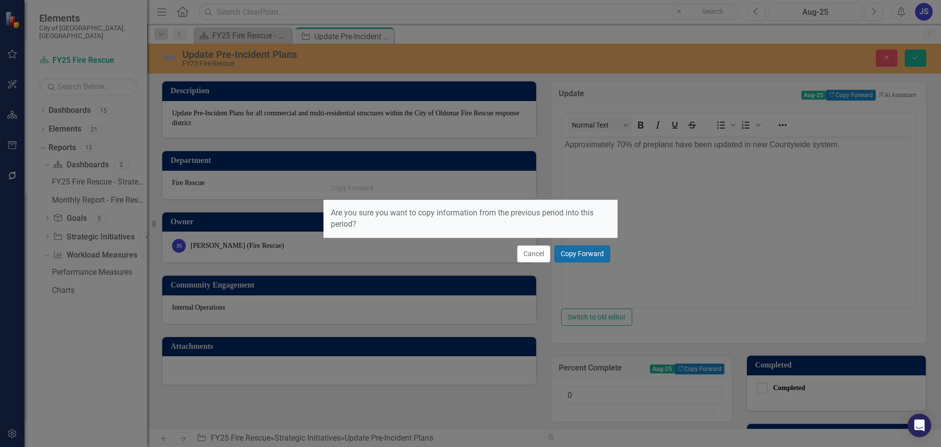
click at [566, 252] on button "Copy Forward" at bounding box center [582, 253] width 56 height 17
type input "75"
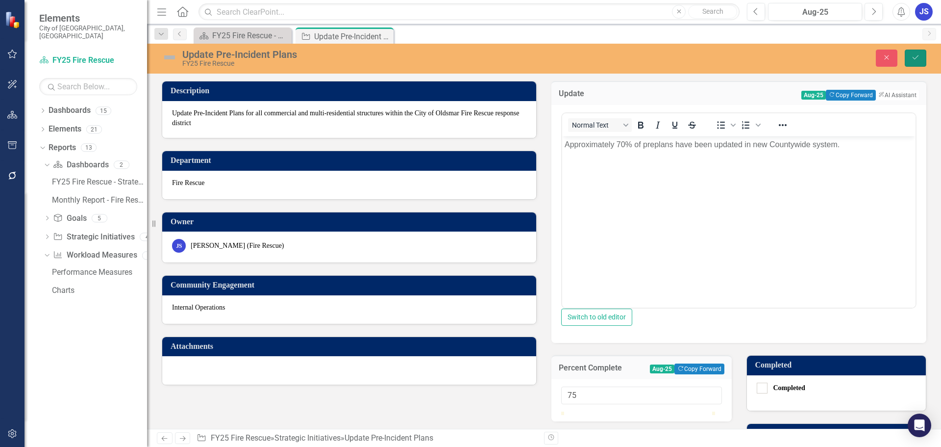
click at [918, 56] on icon "Save" at bounding box center [915, 57] width 9 height 7
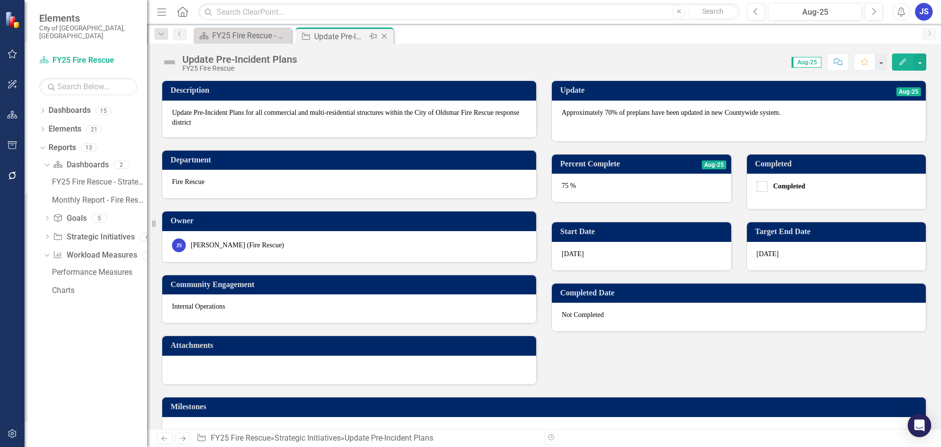
click at [381, 36] on icon "Close" at bounding box center [384, 36] width 10 height 8
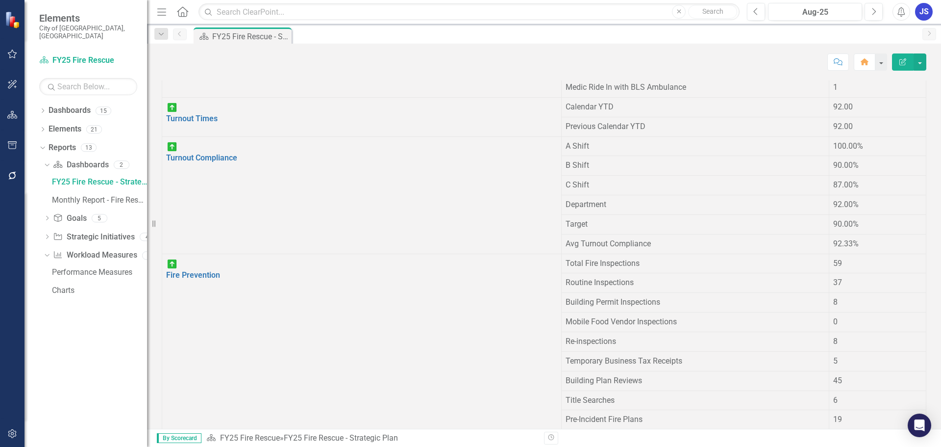
scroll to position [881, 0]
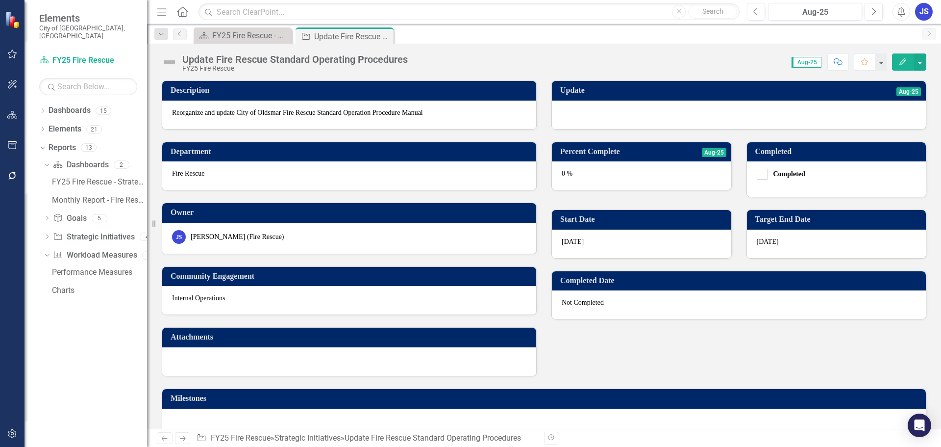
click at [630, 113] on div at bounding box center [739, 114] width 374 height 28
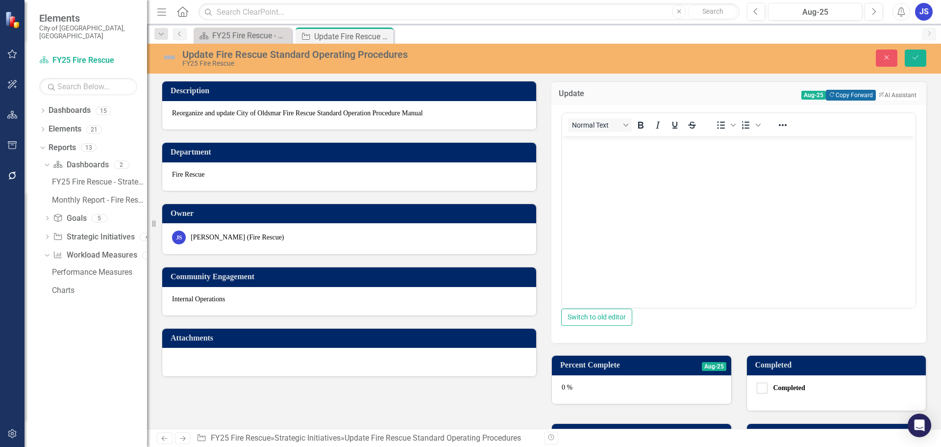
click at [842, 93] on button "Copy Forward Copy Forward" at bounding box center [851, 95] width 50 height 11
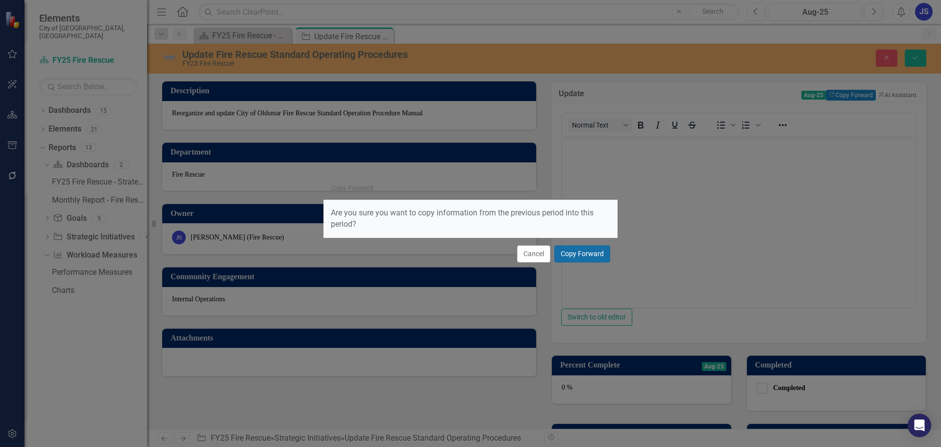
click at [576, 257] on button "Copy Forward" at bounding box center [582, 253] width 56 height 17
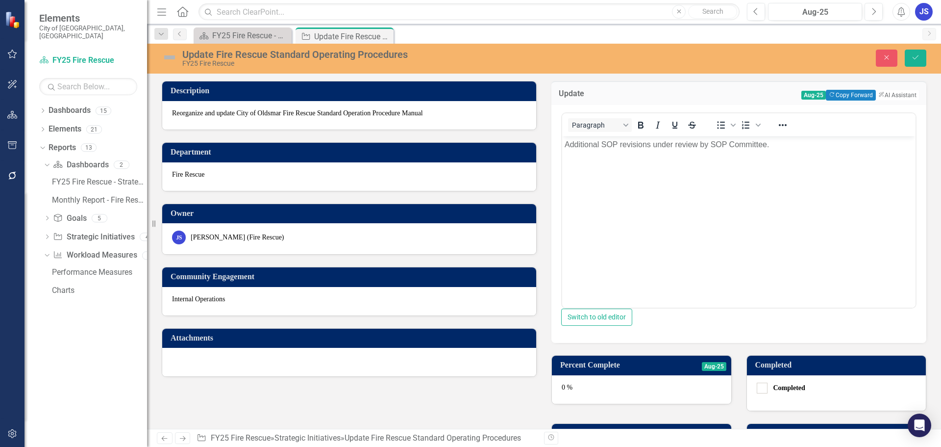
click at [591, 387] on div "0 %" at bounding box center [641, 389] width 179 height 28
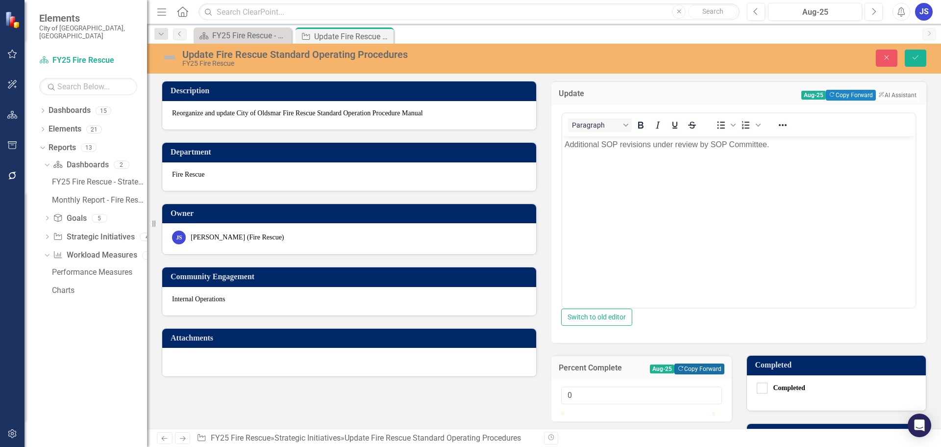
click at [676, 374] on button "Copy Forward Copy Forward" at bounding box center [700, 368] width 50 height 11
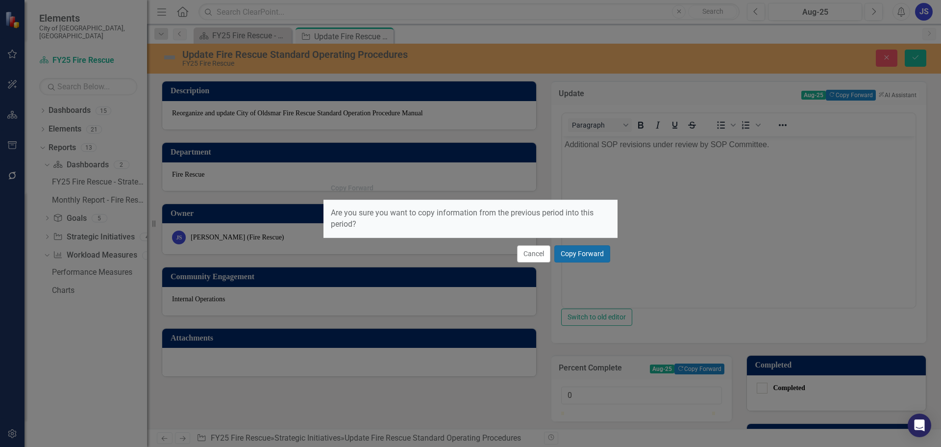
click at [581, 249] on button "Copy Forward" at bounding box center [582, 253] width 56 height 17
type input "65"
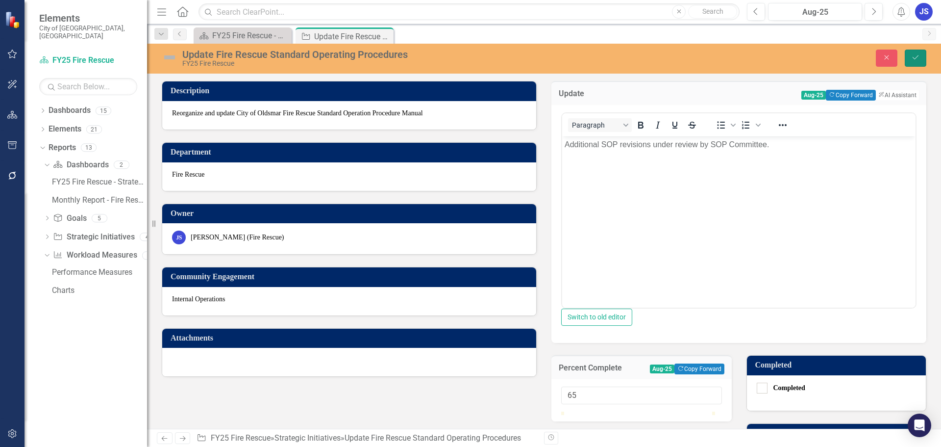
click at [908, 58] on button "Save" at bounding box center [916, 58] width 22 height 17
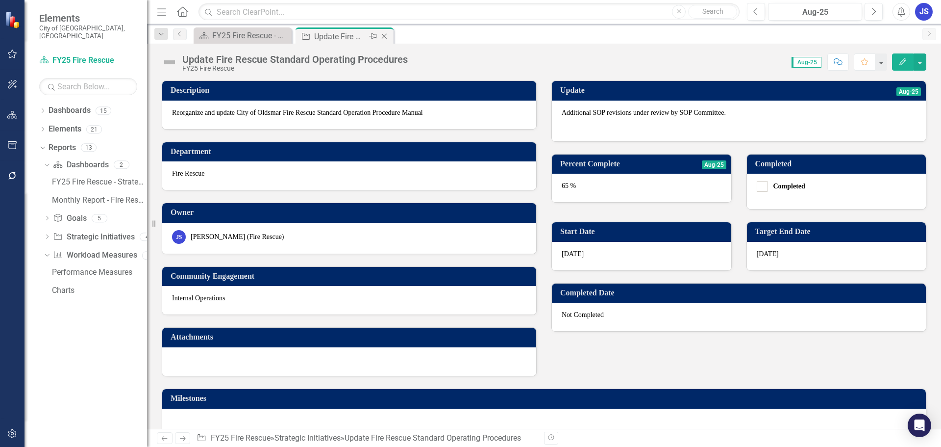
click at [385, 36] on icon at bounding box center [384, 36] width 5 height 5
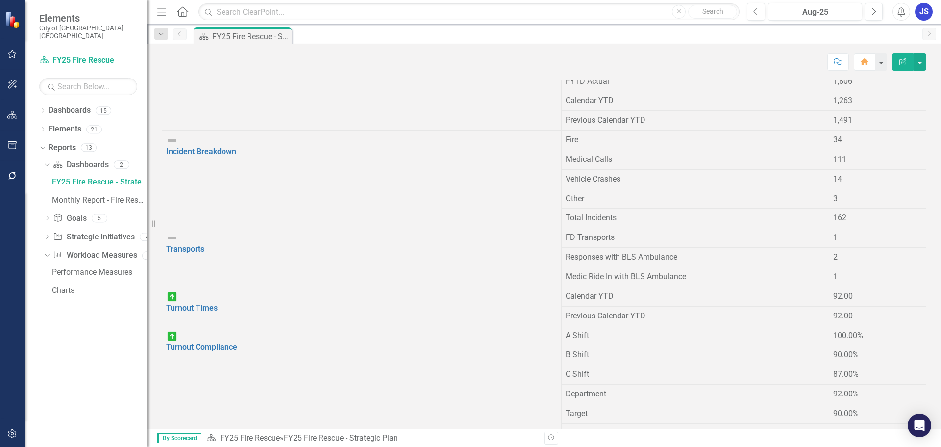
scroll to position [885, 0]
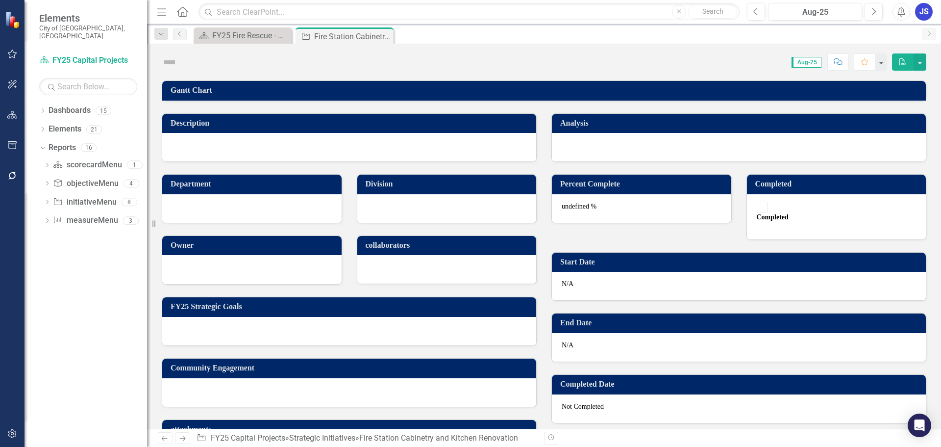
checkbox input "true"
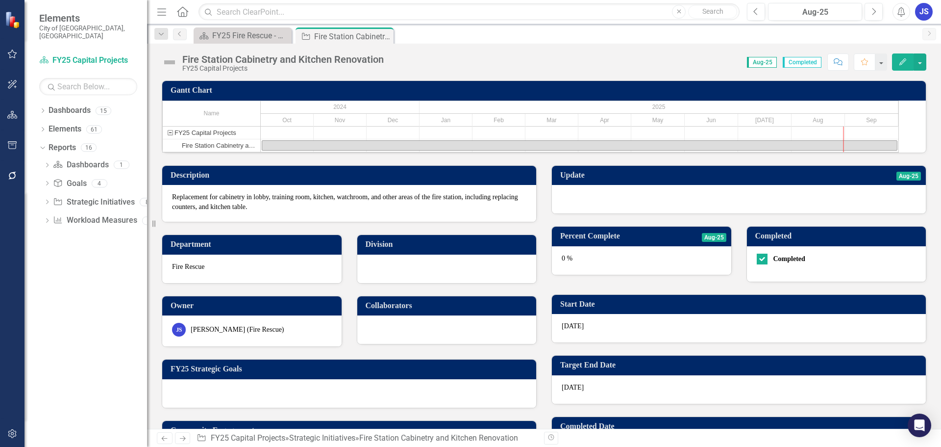
click at [589, 274] on div "0 %" at bounding box center [641, 260] width 179 height 28
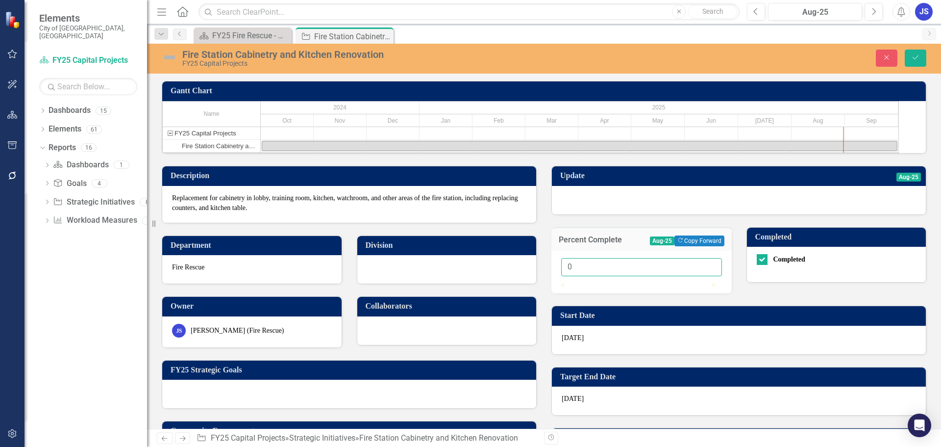
click at [585, 276] on input "0" at bounding box center [641, 267] width 161 height 18
type input "100"
click at [584, 209] on div at bounding box center [739, 200] width 374 height 28
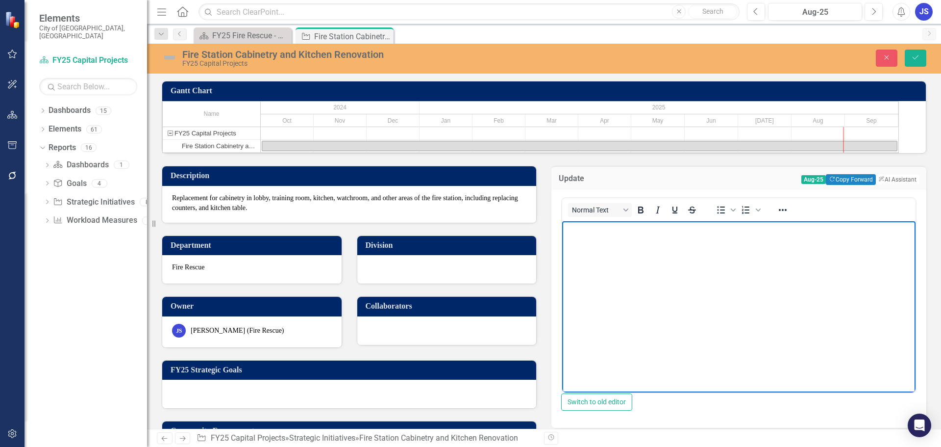
click at [584, 241] on body "Rich Text Area. Press ALT-0 for help." at bounding box center [738, 294] width 353 height 147
click at [919, 56] on icon "Save" at bounding box center [915, 57] width 9 height 7
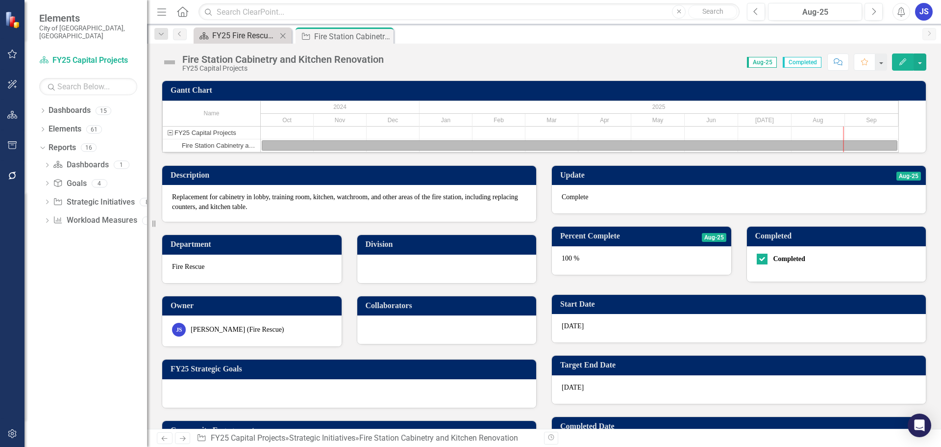
click at [233, 33] on div "FY25 Fire Rescue - Strategic Plan" at bounding box center [244, 35] width 65 height 12
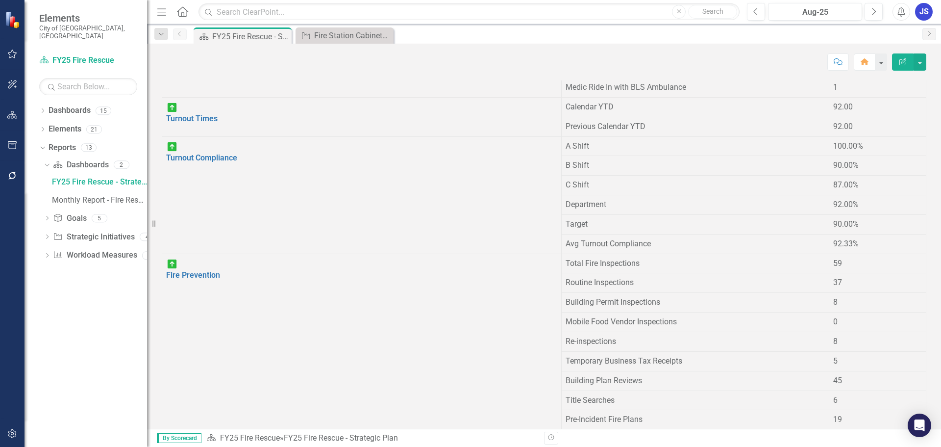
scroll to position [885, 0]
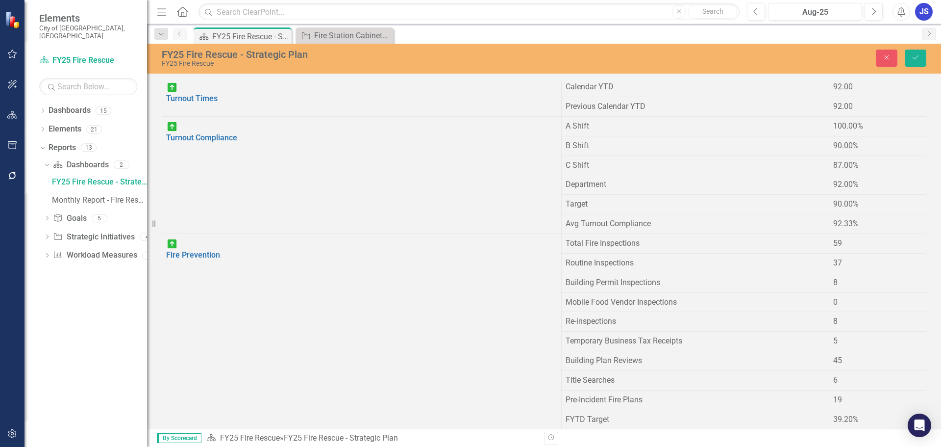
scroll to position [0, 0]
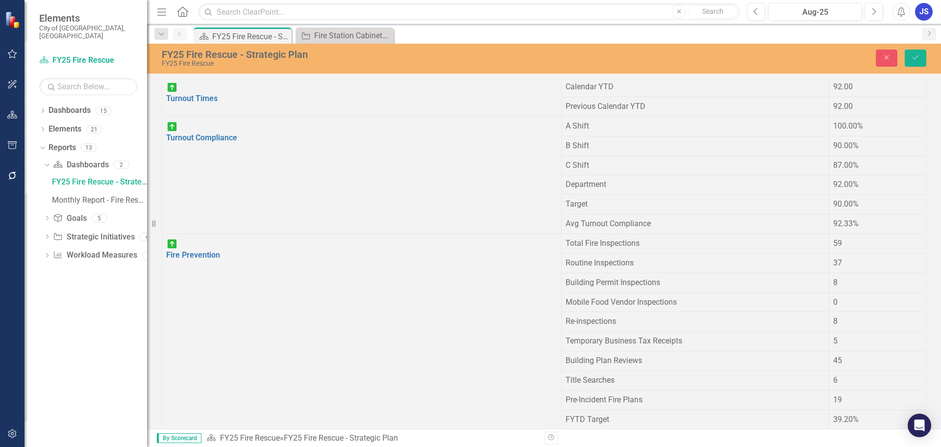
click at [914, 62] on button "Save" at bounding box center [916, 58] width 22 height 17
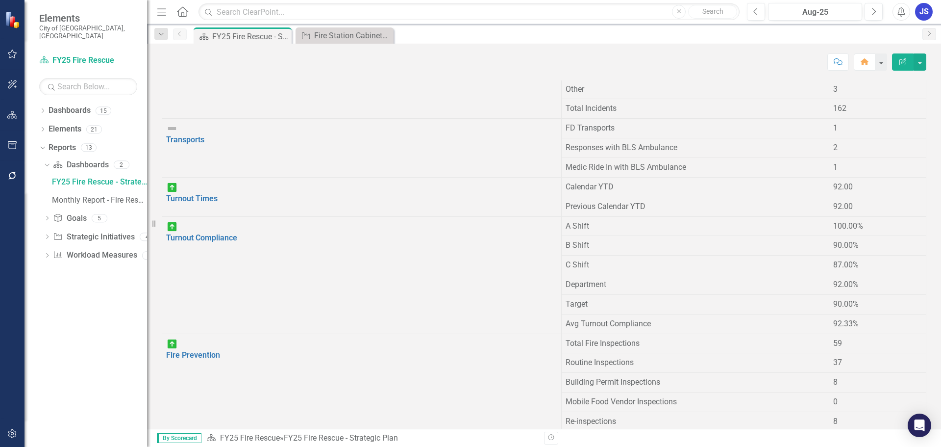
scroll to position [885, 0]
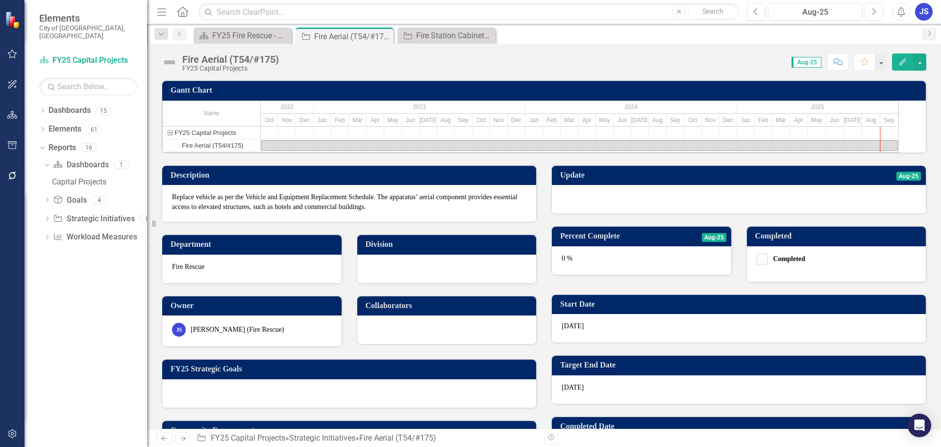
drag, startPoint x: 861, startPoint y: 88, endPoint x: 846, endPoint y: 104, distance: 22.2
drag, startPoint x: 846, startPoint y: 104, endPoint x: 628, endPoint y: 215, distance: 244.7
click at [628, 213] on div at bounding box center [739, 199] width 374 height 28
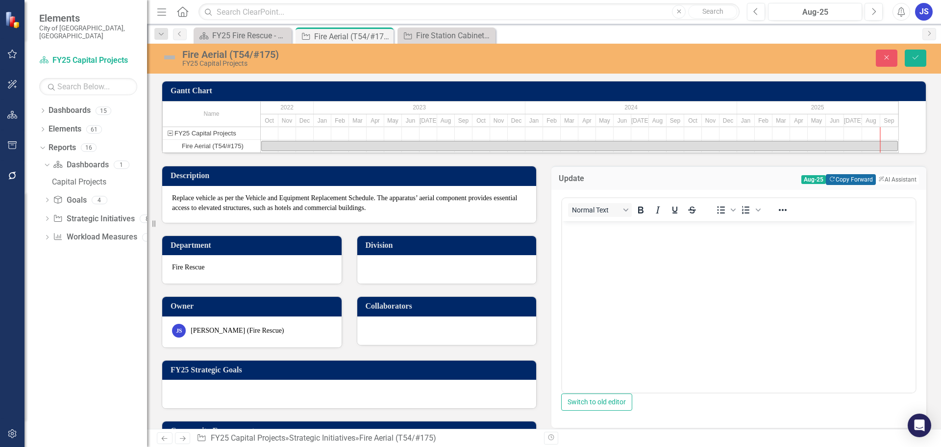
click at [851, 185] on button "Copy Forward Copy Forward" at bounding box center [851, 179] width 50 height 11
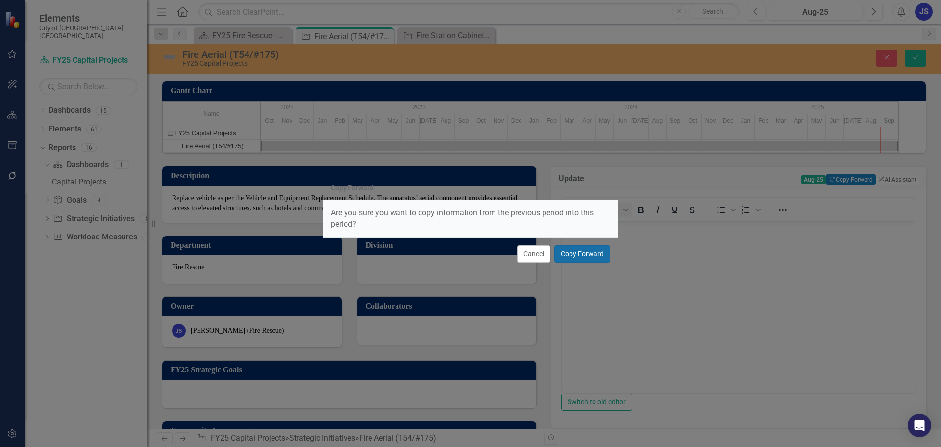
click at [578, 250] on button "Copy Forward" at bounding box center [582, 253] width 56 height 17
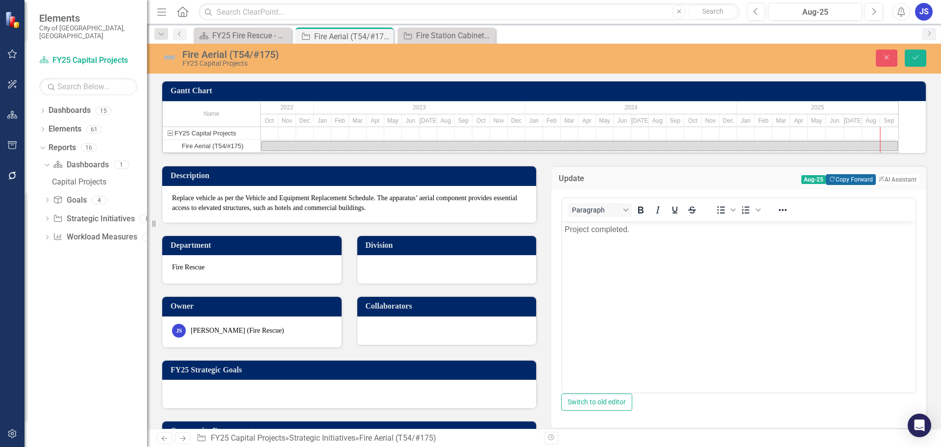
scroll to position [343, 0]
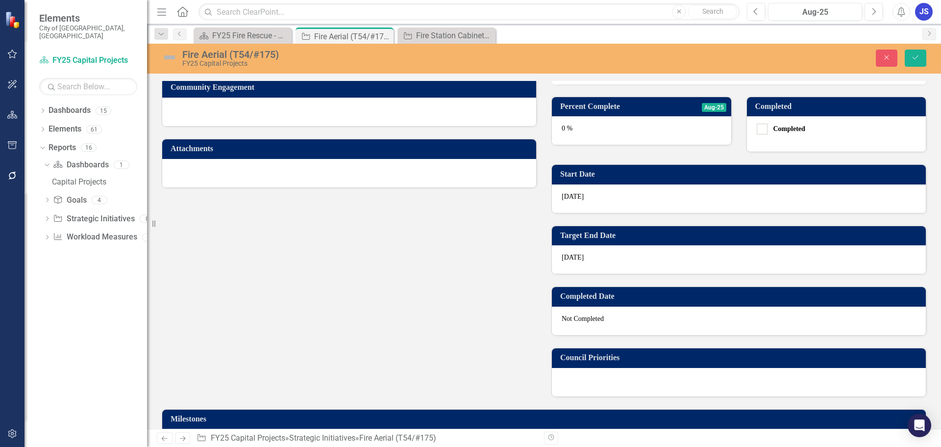
click at [652, 145] on div "0 %" at bounding box center [641, 130] width 179 height 28
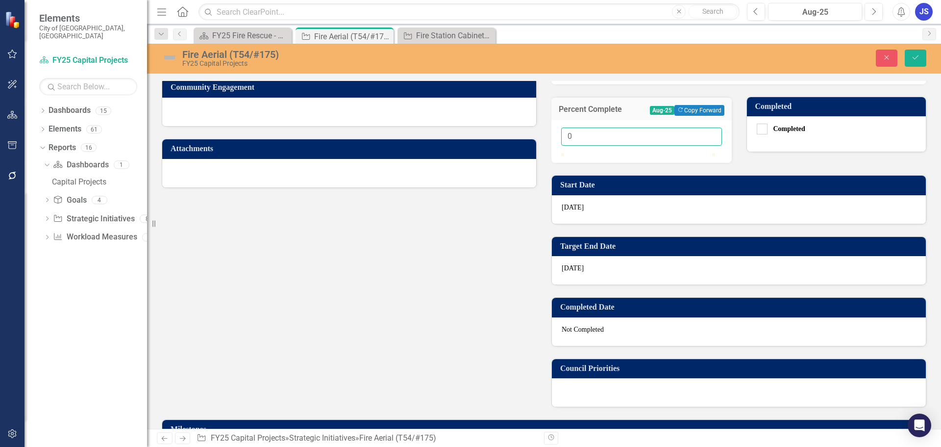
click at [595, 146] on input "0" at bounding box center [641, 136] width 161 height 18
type input "100"
click at [919, 57] on icon "Save" at bounding box center [915, 57] width 9 height 7
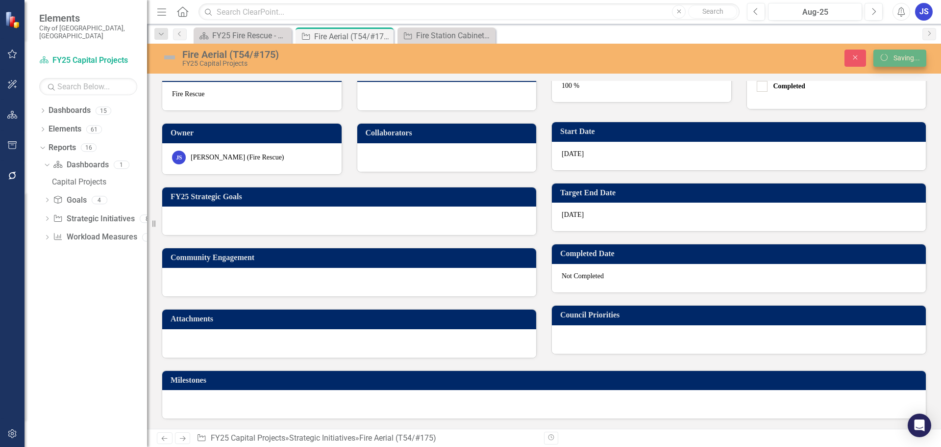
scroll to position [189, 0]
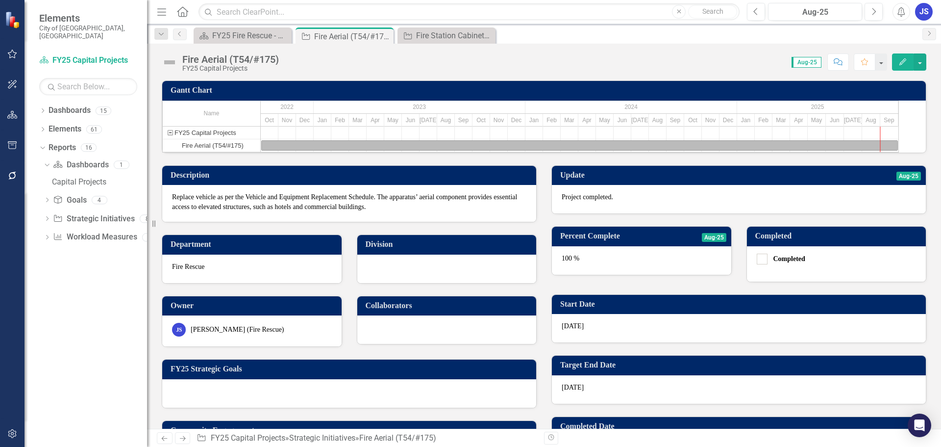
click at [757, 260] on input "Completed" at bounding box center [760, 256] width 6 height 6
checkbox input "true"
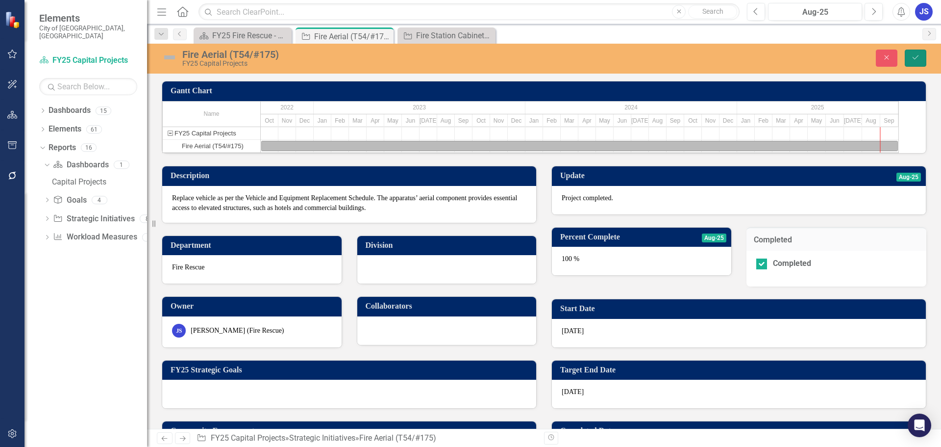
click at [909, 52] on button "Save" at bounding box center [916, 58] width 22 height 17
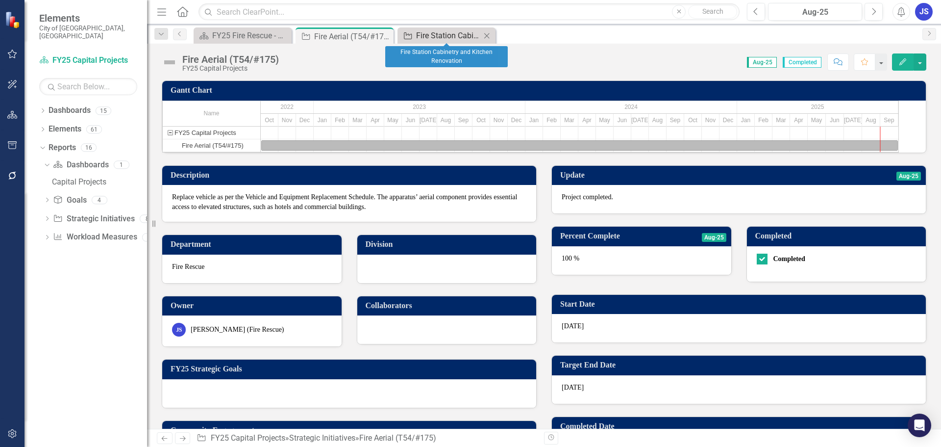
click at [429, 35] on div "Fire Station Cabinetry and Kitchen Renovation" at bounding box center [448, 35] width 65 height 12
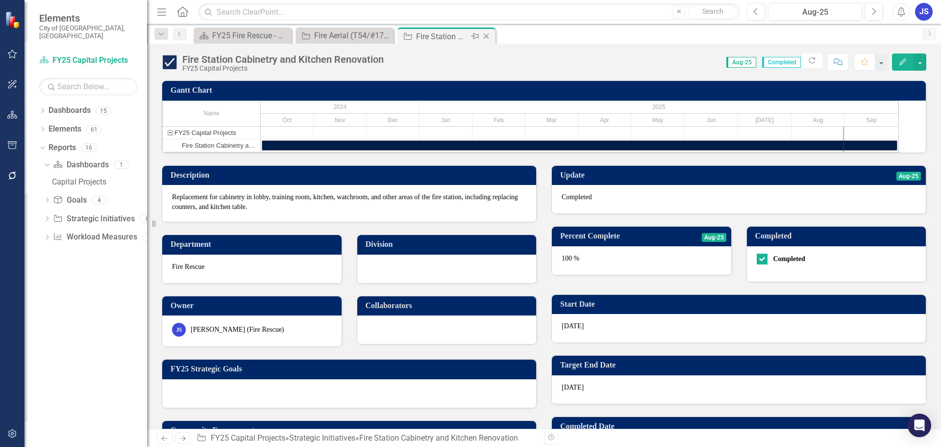
click at [486, 36] on icon at bounding box center [486, 36] width 5 height 5
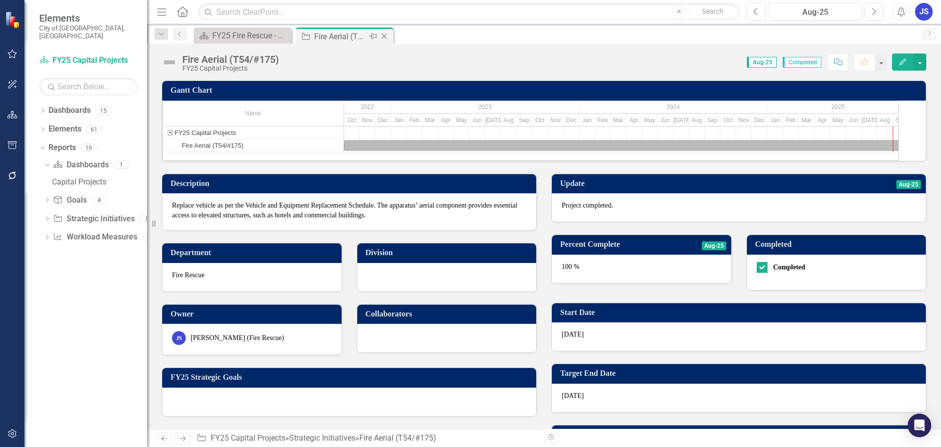
click at [387, 37] on icon "Close" at bounding box center [384, 36] width 10 height 8
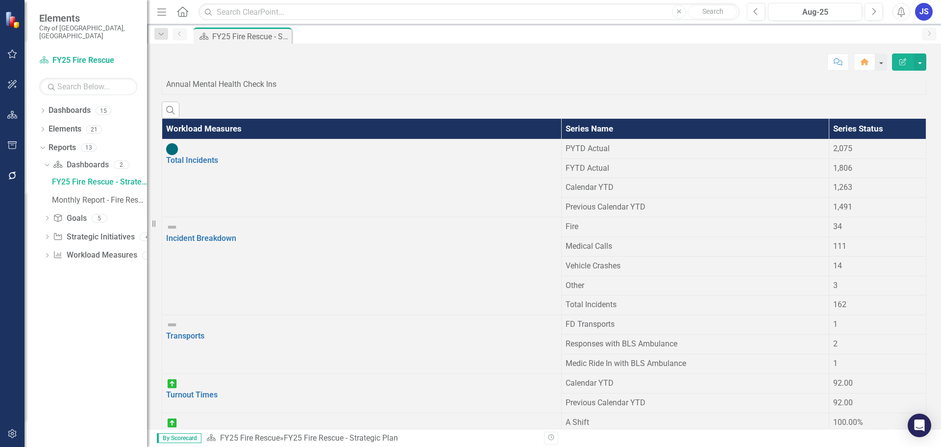
scroll to position [885, 0]
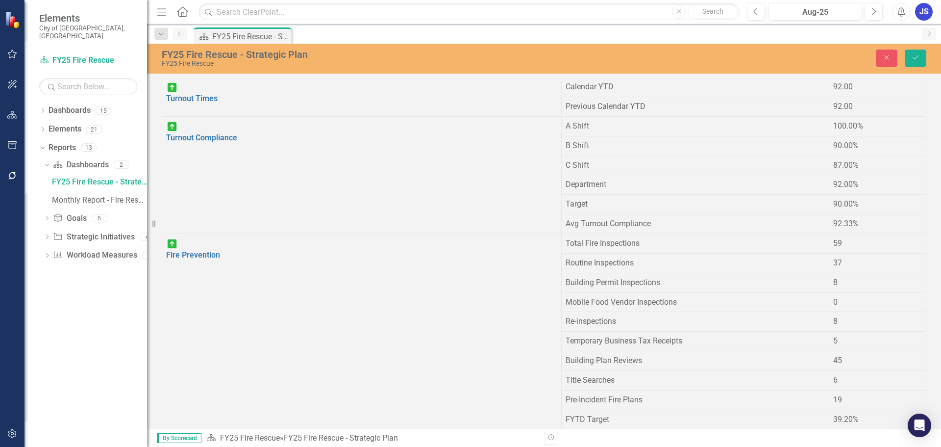
drag, startPoint x: 825, startPoint y: 375, endPoint x: 810, endPoint y: 374, distance: 14.7
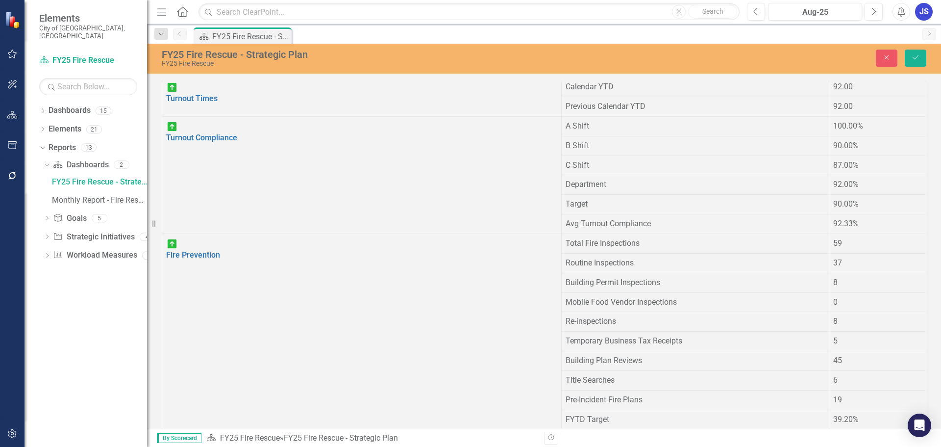
type input "100"
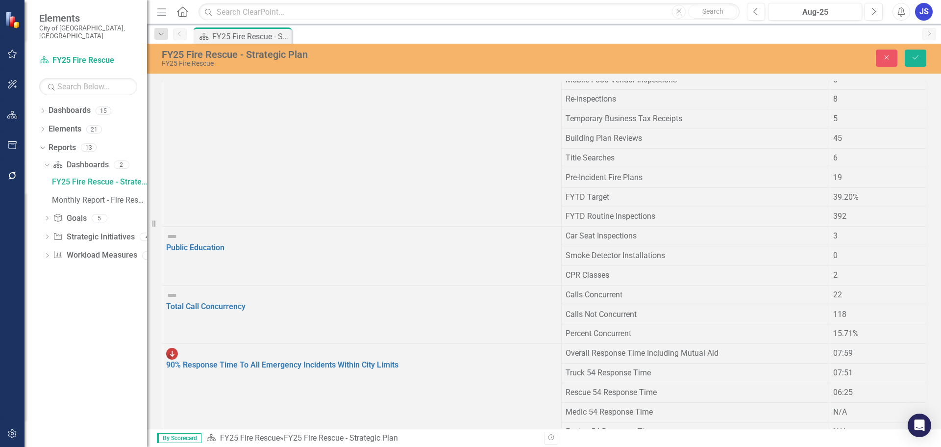
scroll to position [1110, 0]
click at [906, 54] on button "Save" at bounding box center [916, 58] width 22 height 17
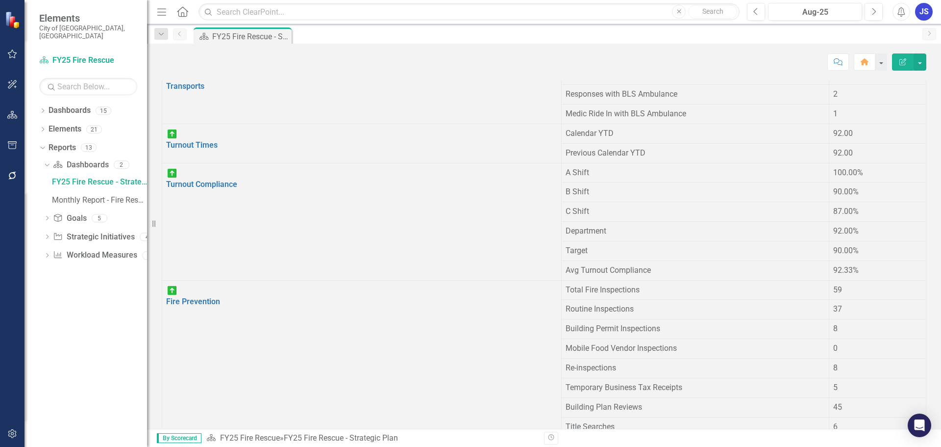
scroll to position [885, 0]
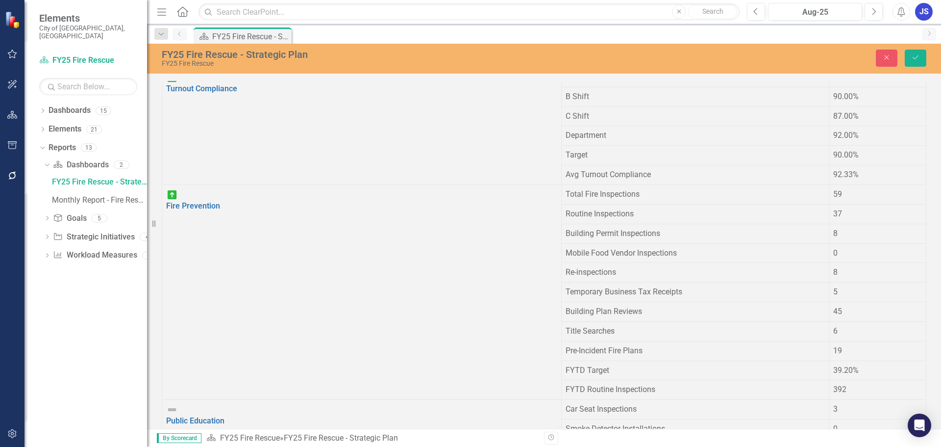
click at [911, 59] on button "Save" at bounding box center [916, 58] width 22 height 17
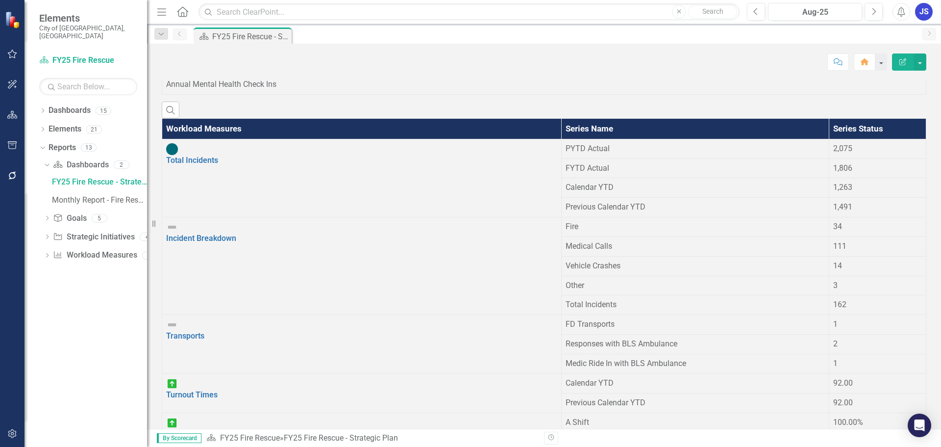
scroll to position [885, 0]
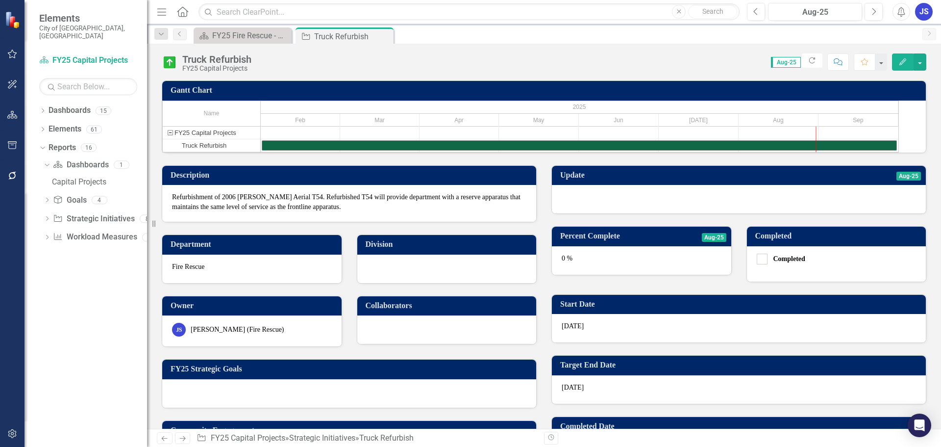
click at [630, 213] on div at bounding box center [739, 199] width 374 height 28
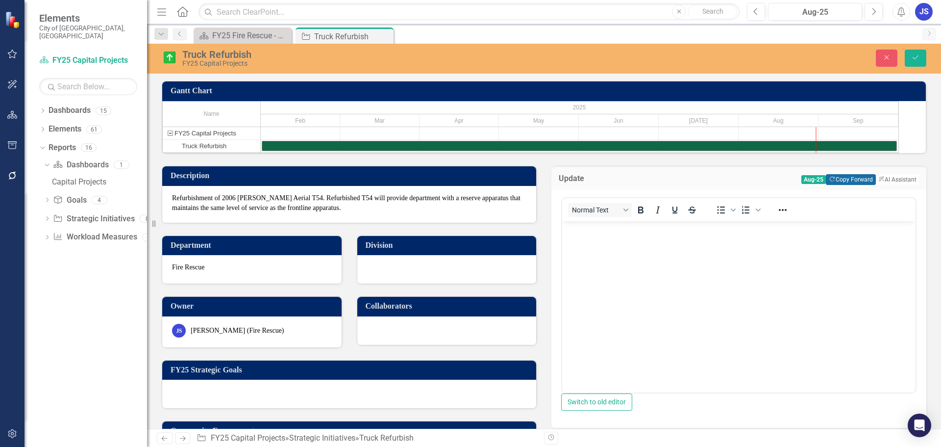
click at [836, 185] on button "Copy Forward Copy Forward" at bounding box center [851, 179] width 50 height 11
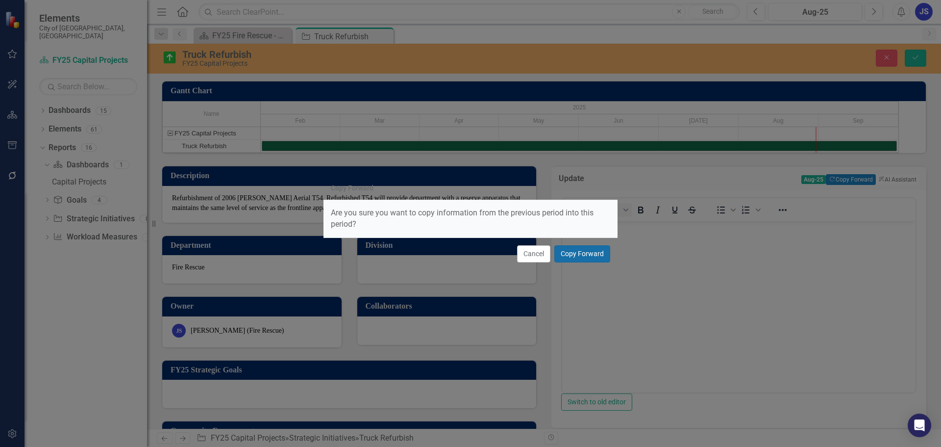
click at [568, 252] on button "Copy Forward" at bounding box center [582, 253] width 56 height 17
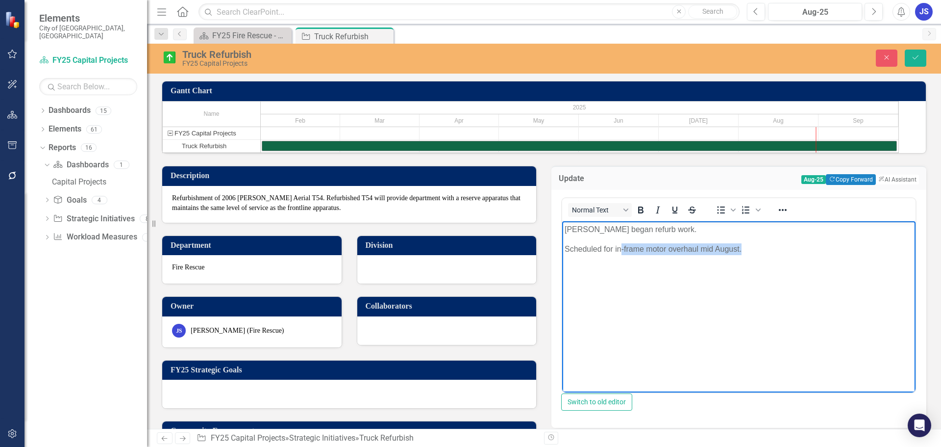
drag, startPoint x: 752, startPoint y: 250, endPoint x: 621, endPoint y: 246, distance: 131.9
click at [621, 246] on p "Scheduled for in-frame motor overhaul mid August." at bounding box center [739, 249] width 349 height 12
click at [620, 246] on p "Scheduled for in-frame motor overhaul mid August." at bounding box center [739, 249] width 349 height 12
click at [616, 248] on p "Scheduled for in-frame motor overhaul mid August." at bounding box center [739, 249] width 349 height 12
click at [651, 248] on p "In-frame motor overhaul mid August." at bounding box center [739, 249] width 349 height 12
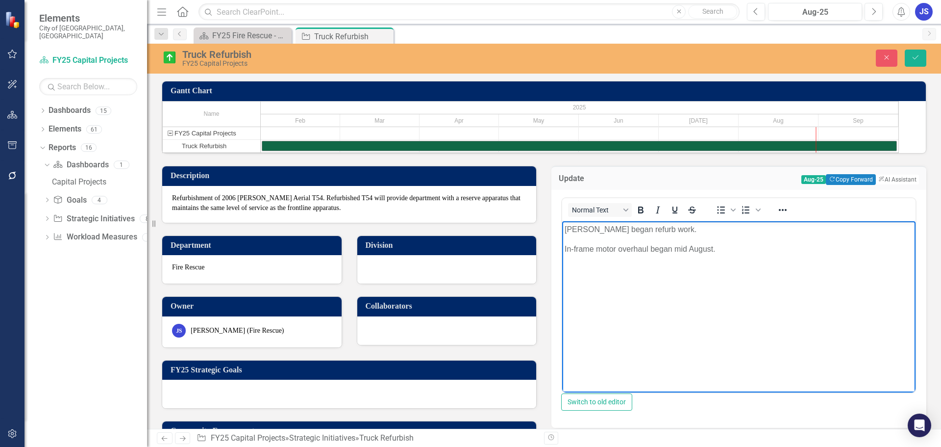
scroll to position [343, 0]
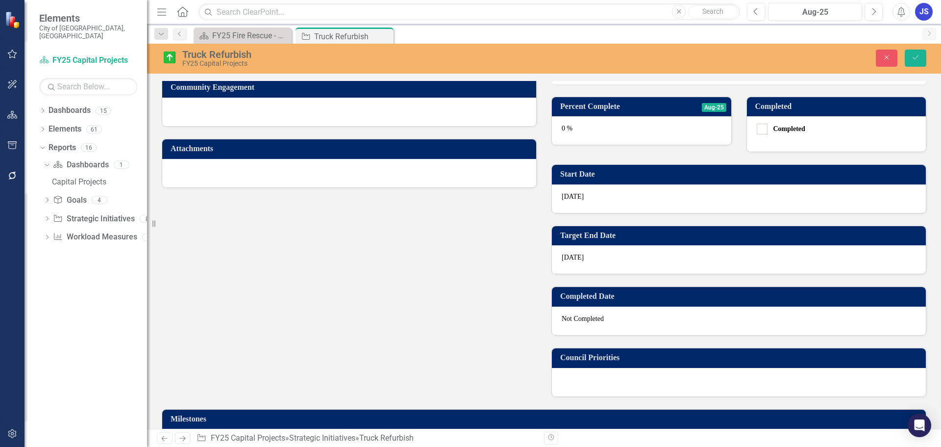
click at [600, 145] on div "0 %" at bounding box center [641, 130] width 179 height 28
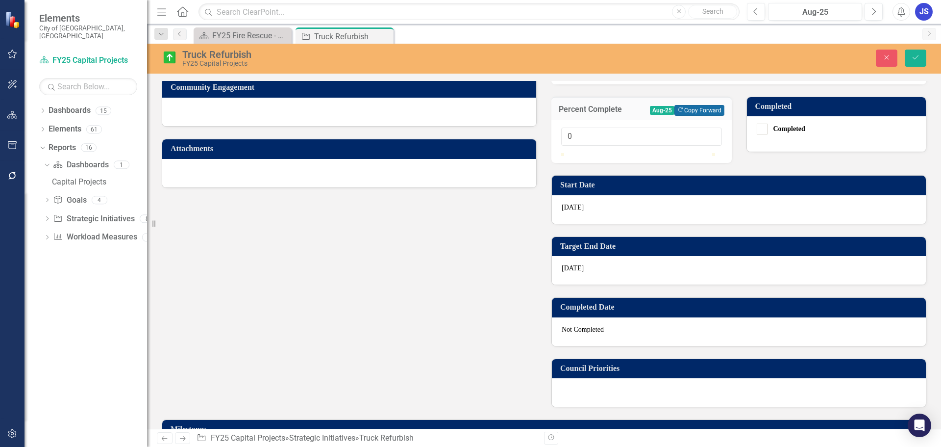
click at [694, 116] on button "Copy Forward Copy Forward" at bounding box center [700, 110] width 50 height 11
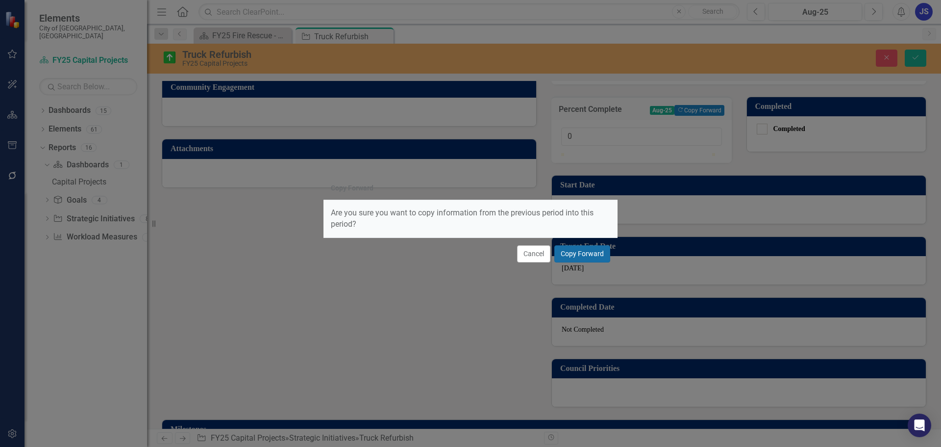
click at [583, 253] on button "Copy Forward" at bounding box center [582, 253] width 56 height 17
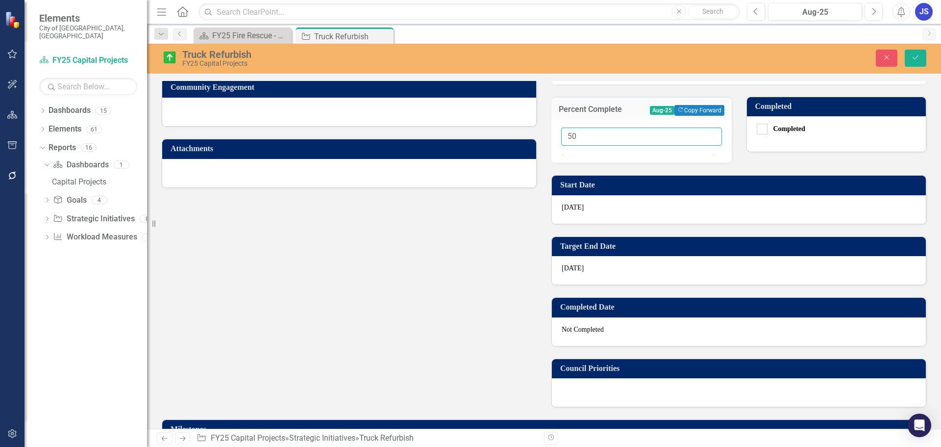
click at [570, 146] on input "50" at bounding box center [641, 136] width 161 height 18
type input "60"
click at [917, 56] on icon "Save" at bounding box center [915, 57] width 9 height 7
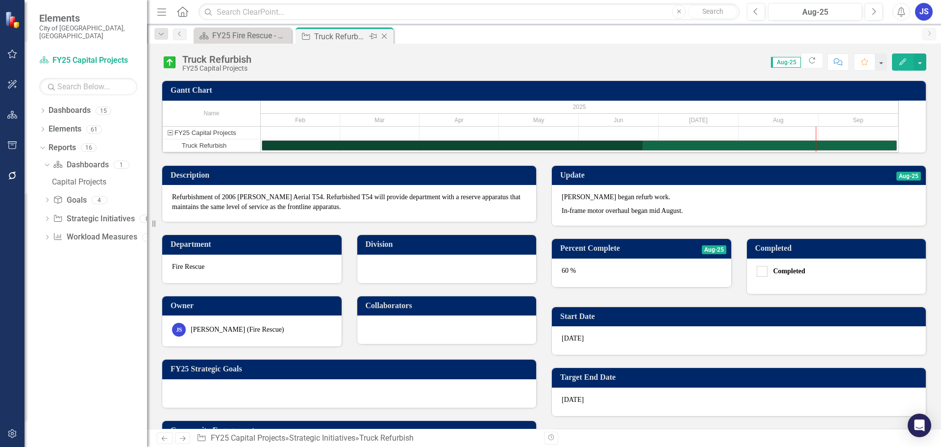
click at [384, 35] on icon "Close" at bounding box center [384, 36] width 10 height 8
